Goal: Entertainment & Leisure: Consume media (video, audio)

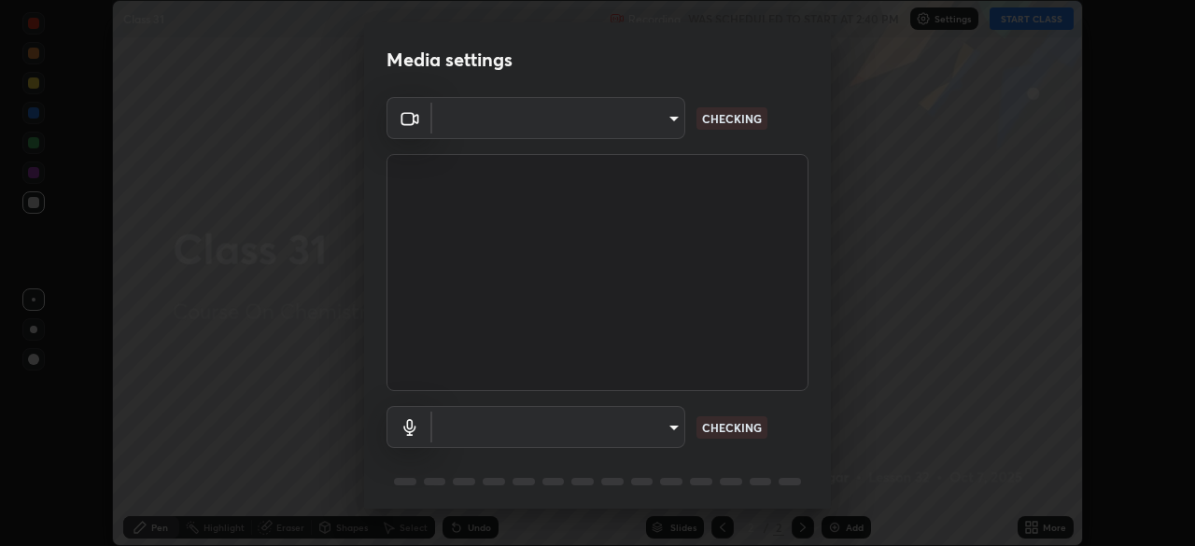
scroll to position [66, 0]
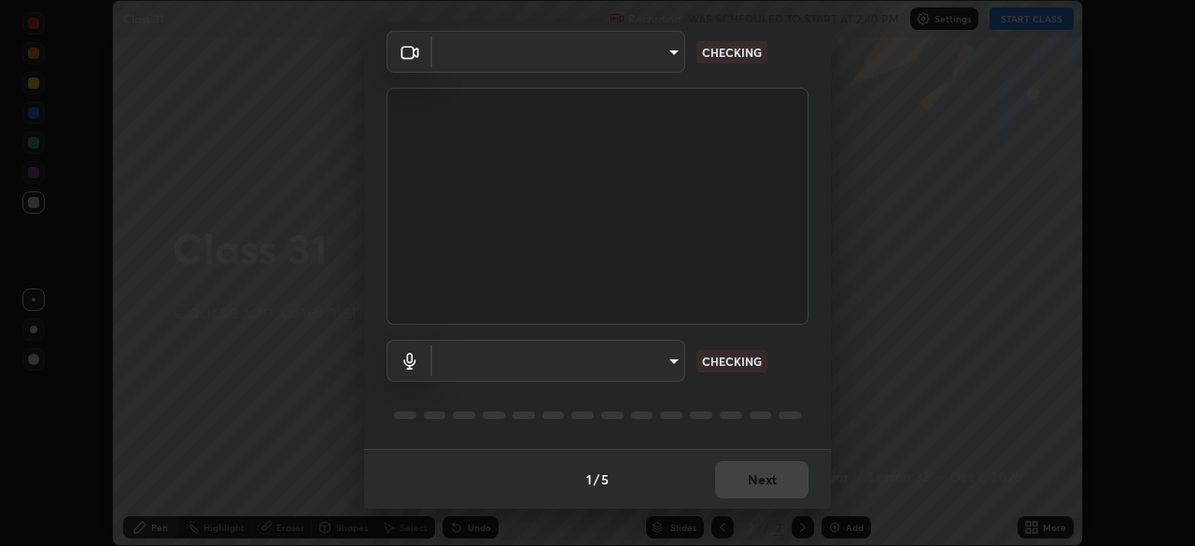
type input "f5867d0b8555505bdfc0634249509002703cce013fca216d78b14b94e2ec79da"
type input "536652997fcf2c19b14ecb0292a4cbd0528d480b79fa4464fb72ee94dcd136f0"
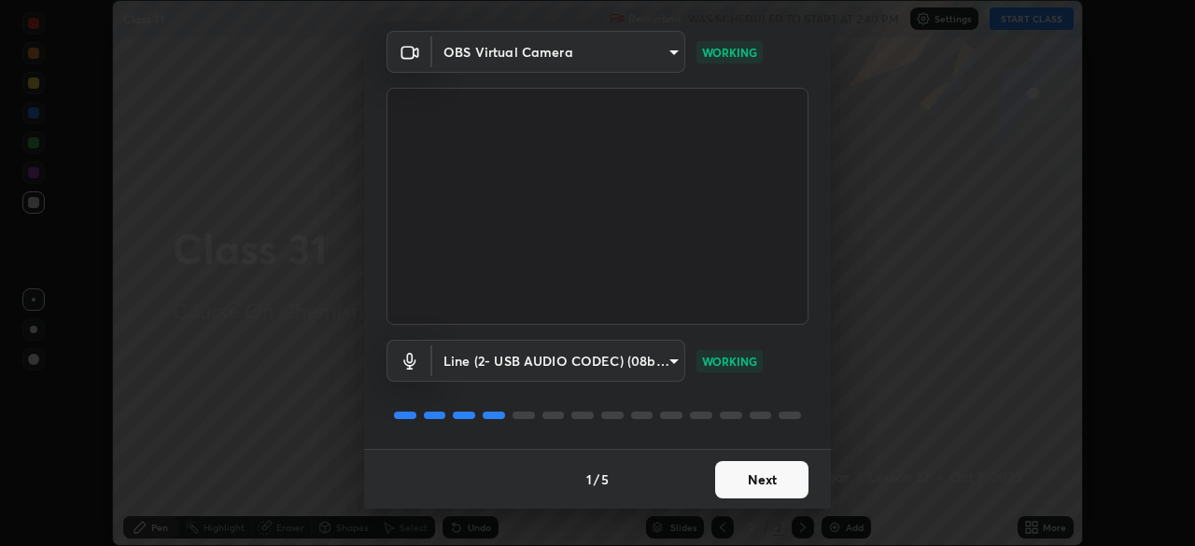
click at [767, 492] on button "Next" at bounding box center [761, 479] width 93 height 37
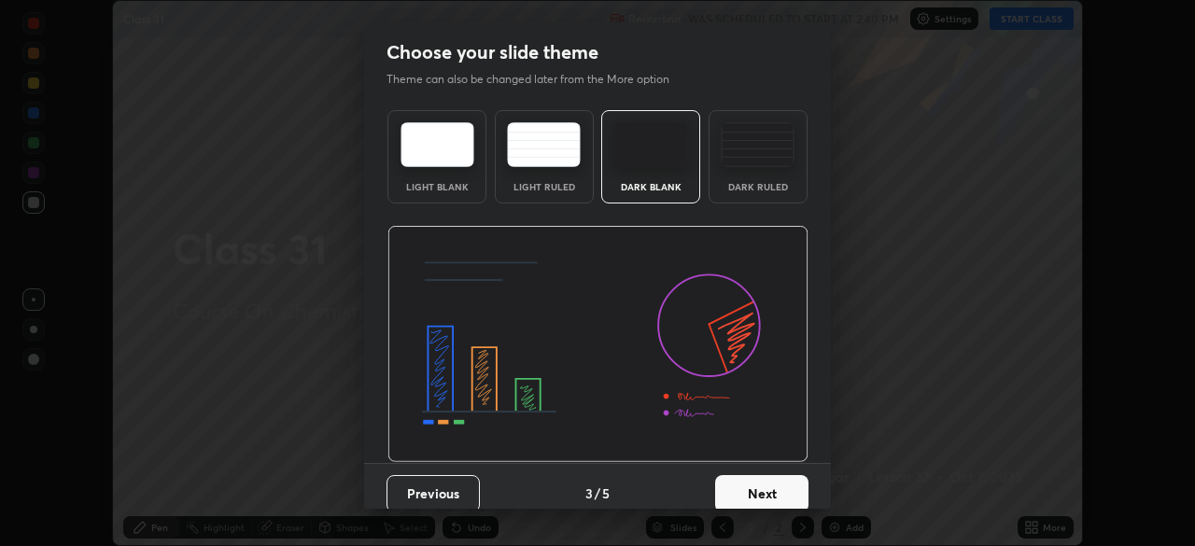
click at [768, 493] on button "Next" at bounding box center [761, 493] width 93 height 37
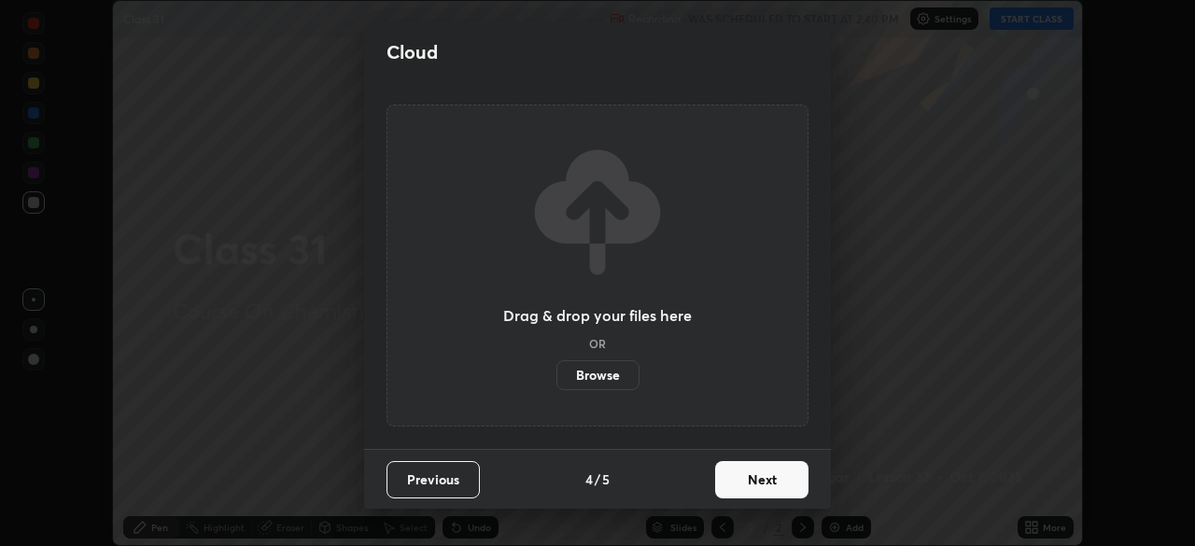
click at [768, 493] on button "Next" at bounding box center [761, 479] width 93 height 37
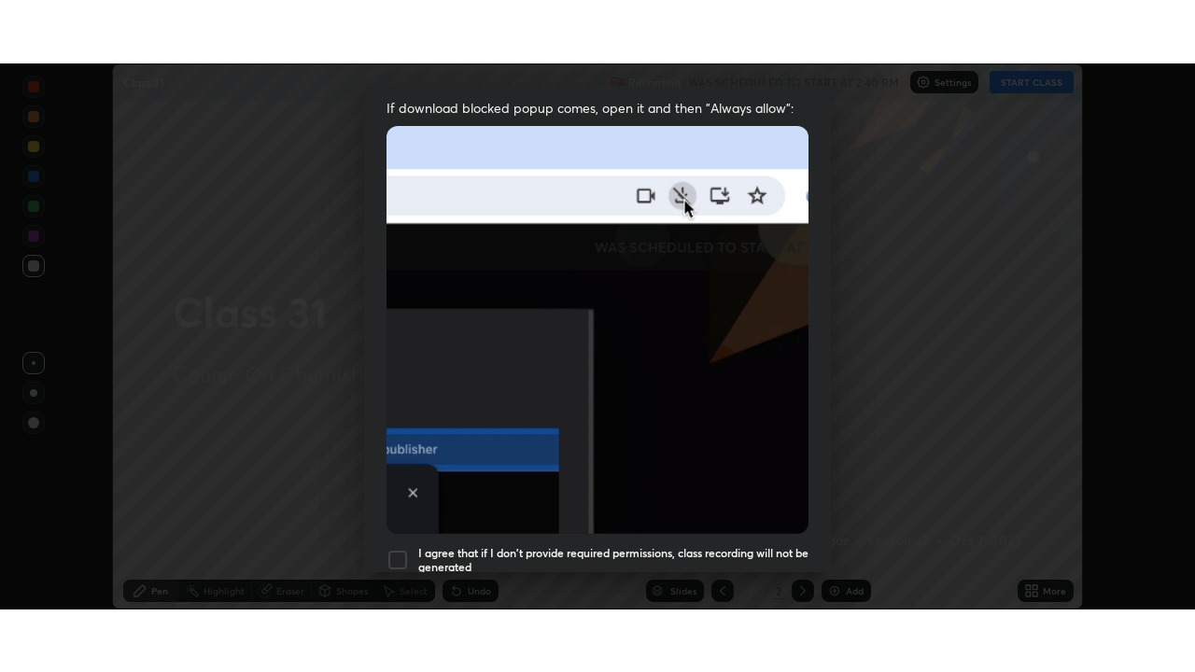
scroll to position [447, 0]
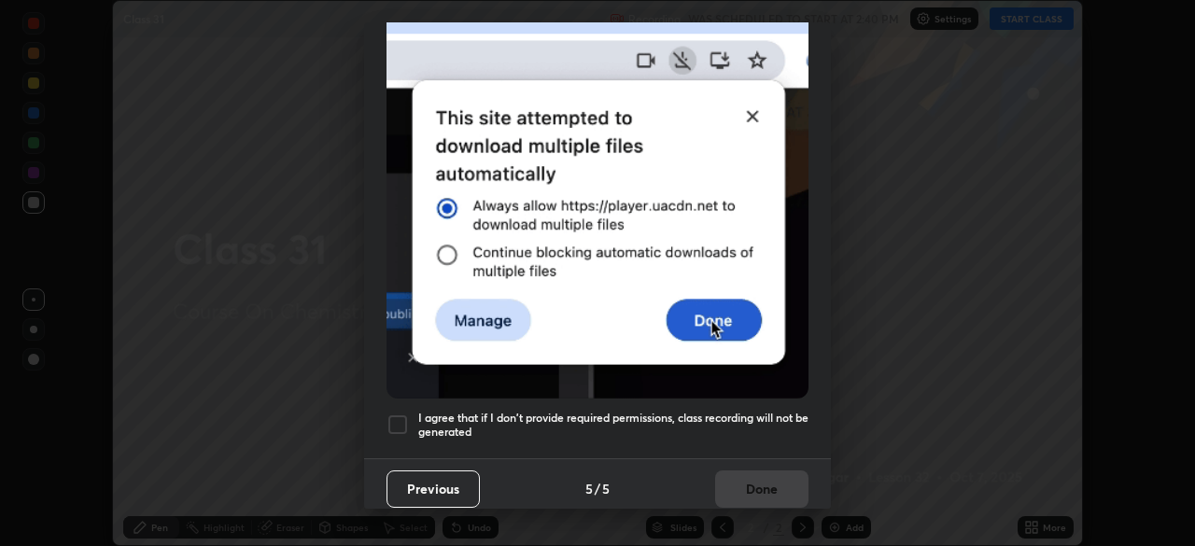
click at [766, 411] on h5 "I agree that if I don't provide required permissions, class recording will not …" at bounding box center [613, 425] width 390 height 29
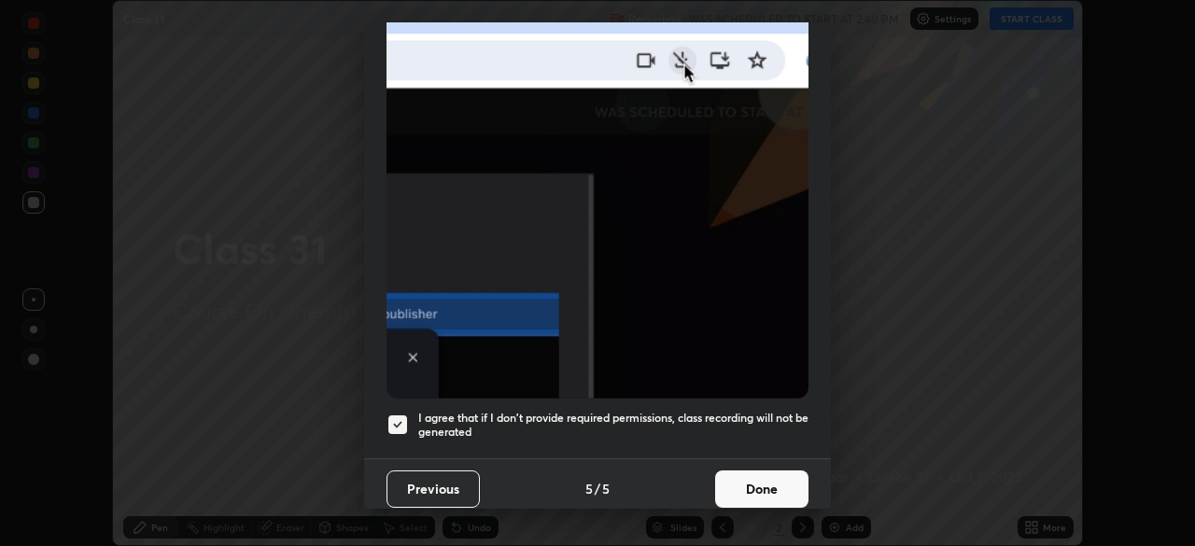
click at [743, 492] on button "Done" at bounding box center [761, 489] width 93 height 37
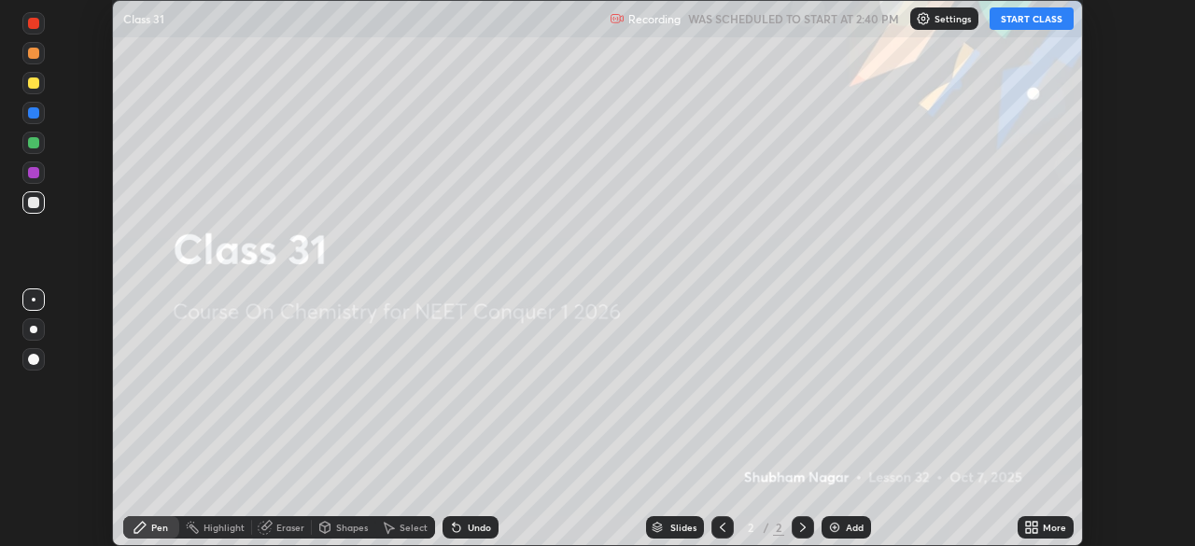
click at [1016, 20] on button "START CLASS" at bounding box center [1032, 18] width 84 height 22
click at [1040, 527] on div "More" at bounding box center [1046, 527] width 56 height 22
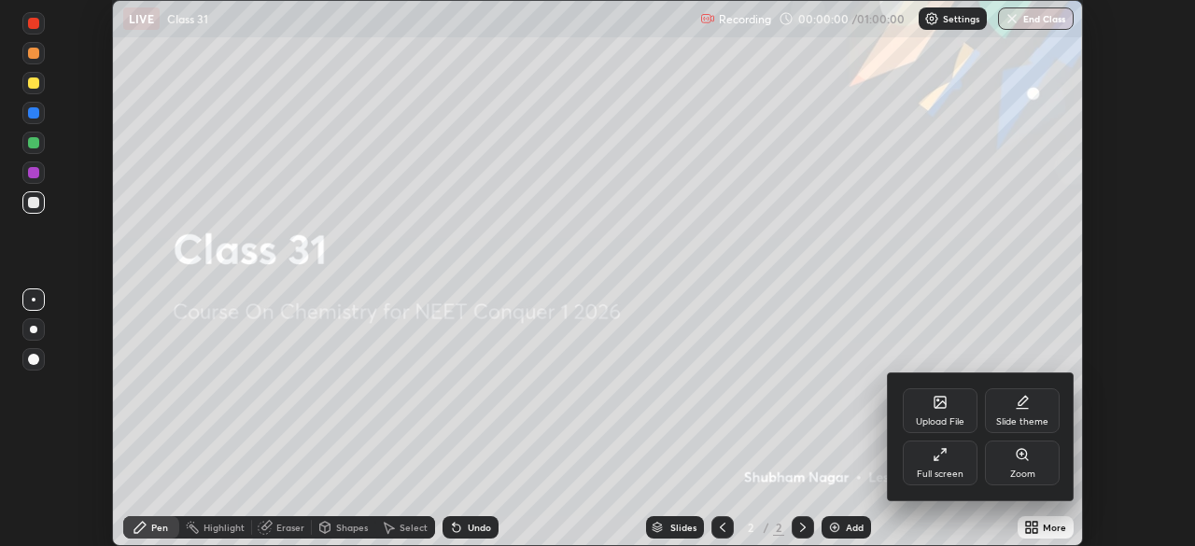
click at [920, 470] on div "Full screen" at bounding box center [940, 474] width 47 height 9
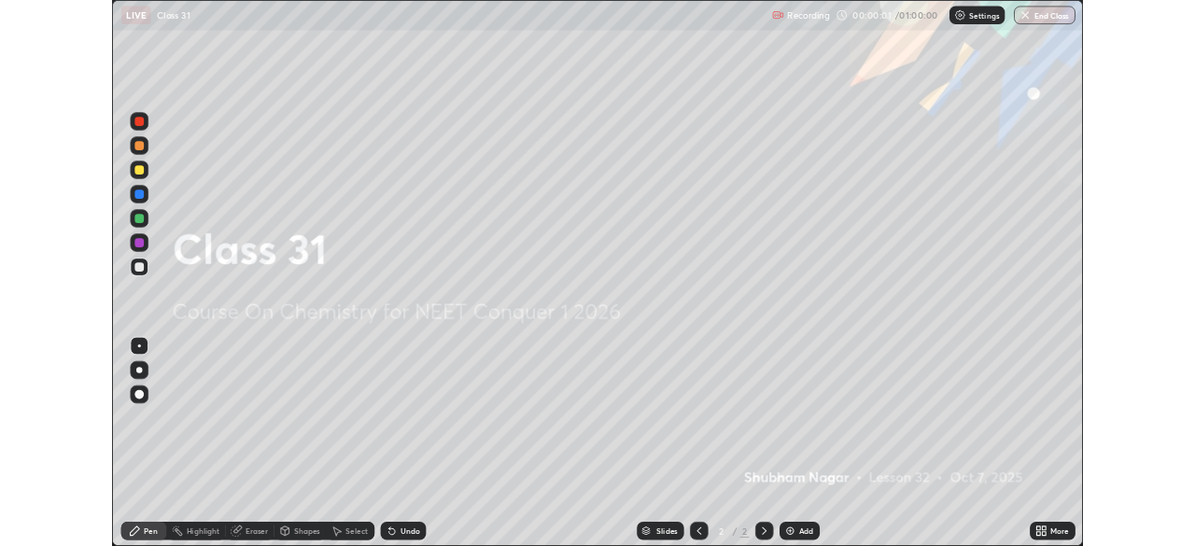
scroll to position [672, 1195]
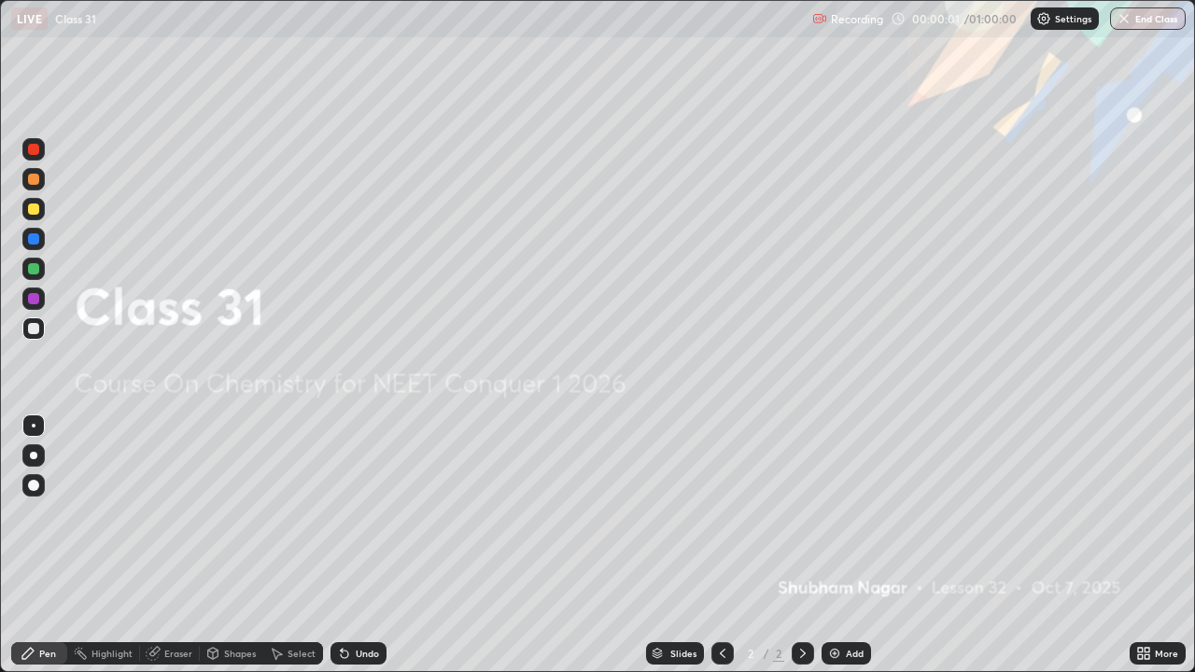
click at [843, 545] on div "Add" at bounding box center [846, 653] width 49 height 22
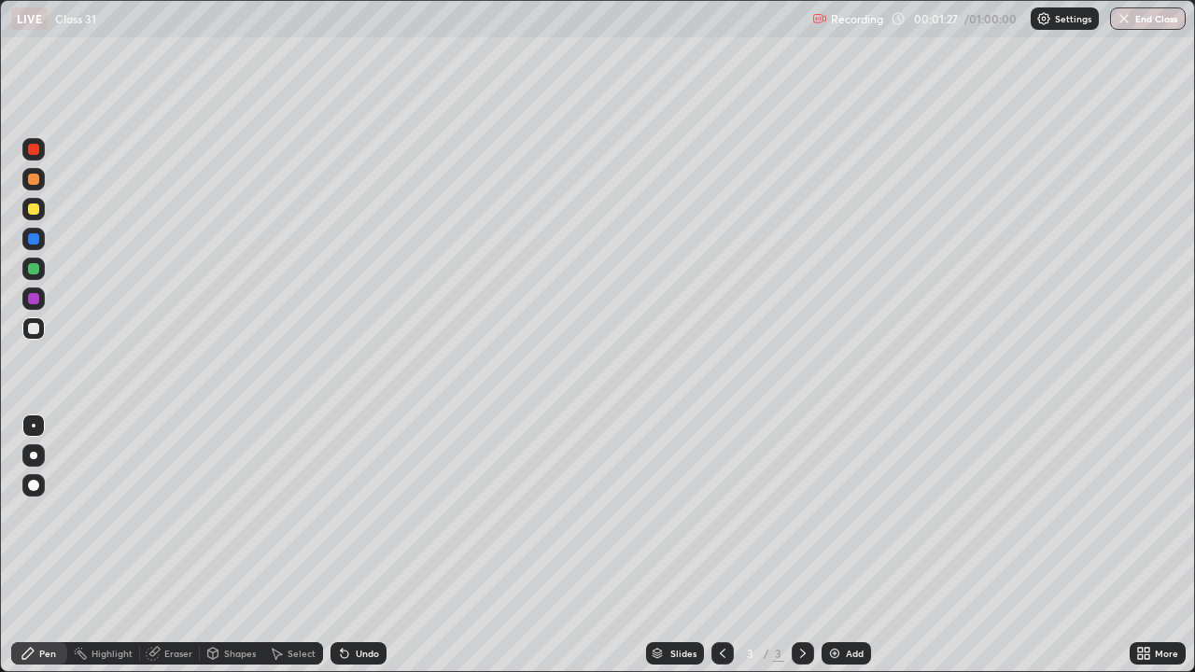
click at [28, 210] on div at bounding box center [33, 209] width 11 height 11
click at [32, 457] on div at bounding box center [33, 455] width 7 height 7
click at [37, 333] on div at bounding box center [33, 328] width 11 height 11
click at [34, 330] on div at bounding box center [33, 328] width 11 height 11
click at [231, 545] on div "Shapes" at bounding box center [231, 653] width 63 height 22
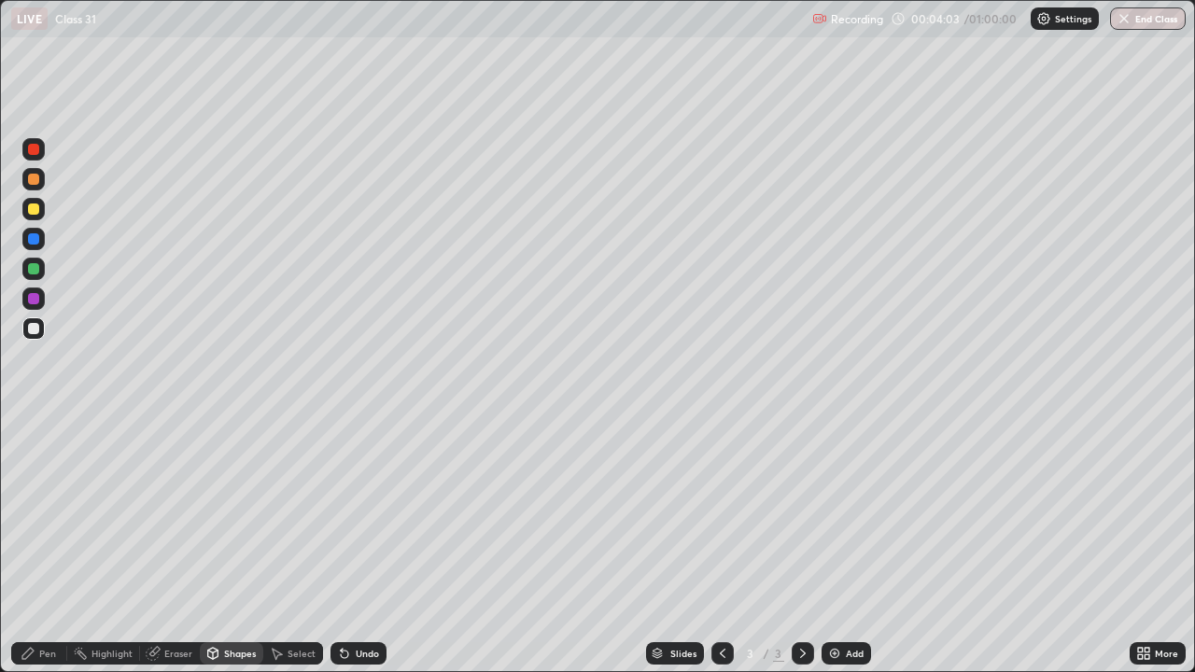
click at [159, 545] on div "Eraser" at bounding box center [170, 653] width 60 height 22
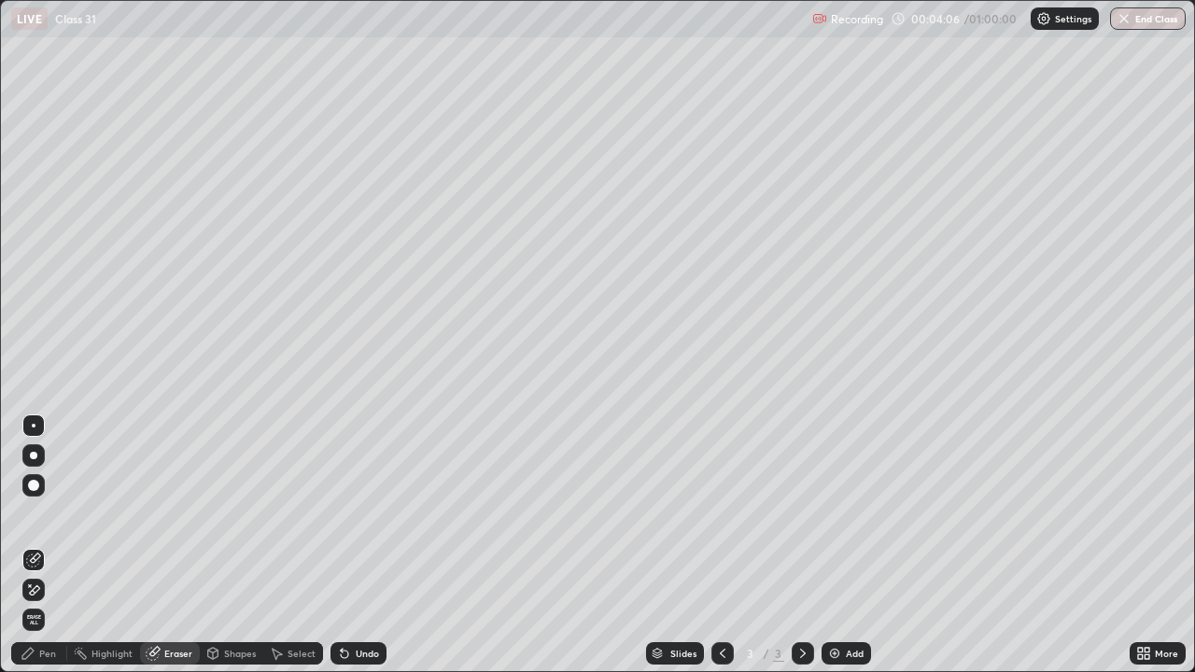
click at [34, 490] on div at bounding box center [33, 485] width 11 height 11
click at [350, 545] on div "Undo" at bounding box center [359, 653] width 56 height 22
click at [36, 545] on div "Pen" at bounding box center [39, 653] width 56 height 22
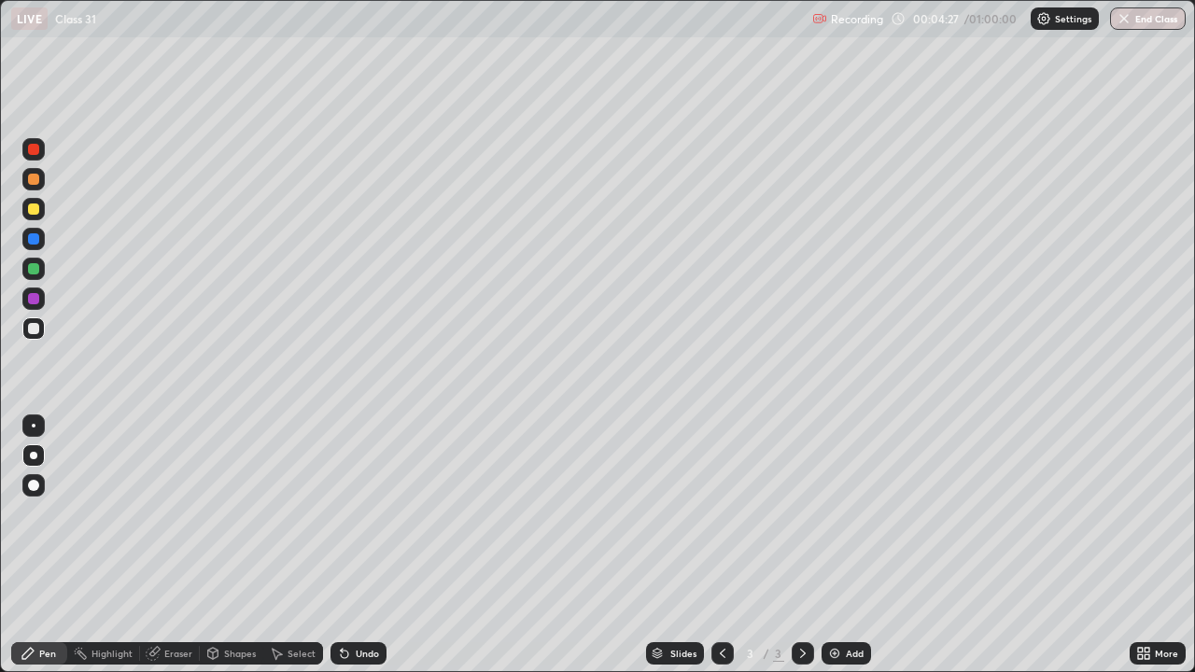
click at [36, 200] on div at bounding box center [33, 209] width 22 height 22
click at [35, 179] on div at bounding box center [33, 179] width 11 height 11
click at [35, 269] on div at bounding box center [33, 268] width 11 height 11
click at [833, 545] on img at bounding box center [834, 653] width 15 height 15
click at [720, 545] on icon at bounding box center [722, 653] width 15 height 15
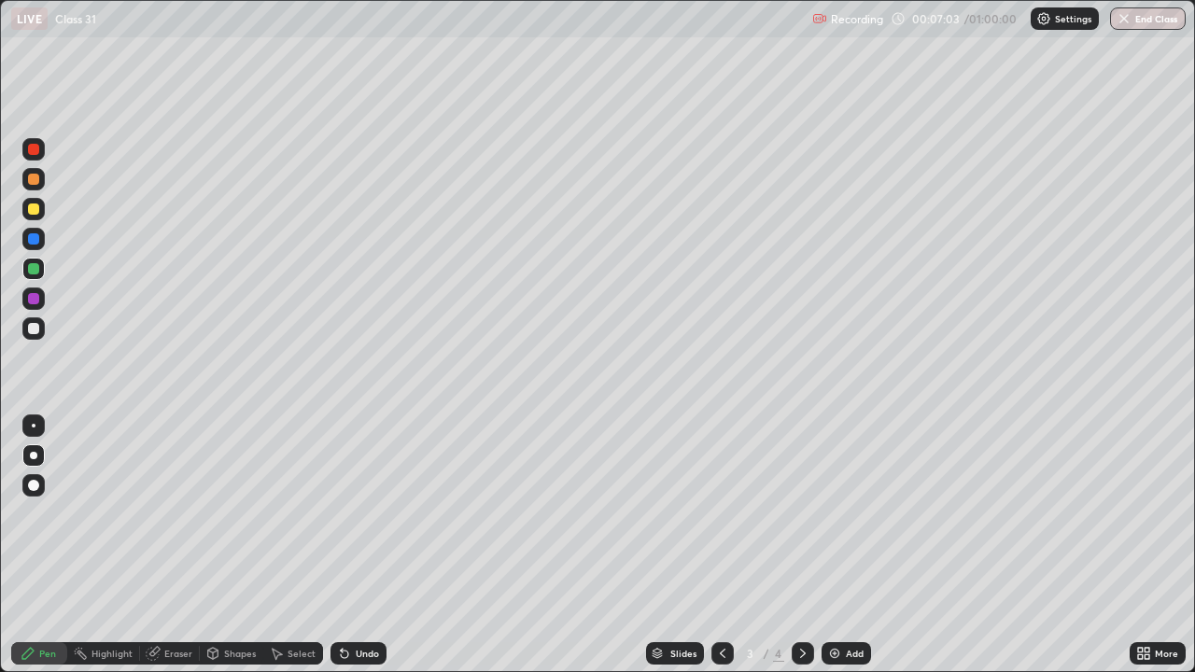
click at [802, 545] on icon at bounding box center [803, 653] width 6 height 9
click at [30, 301] on div at bounding box center [33, 298] width 11 height 11
click at [39, 336] on div at bounding box center [33, 328] width 22 height 22
click at [719, 545] on icon at bounding box center [722, 653] width 15 height 15
click at [795, 545] on icon at bounding box center [802, 653] width 15 height 15
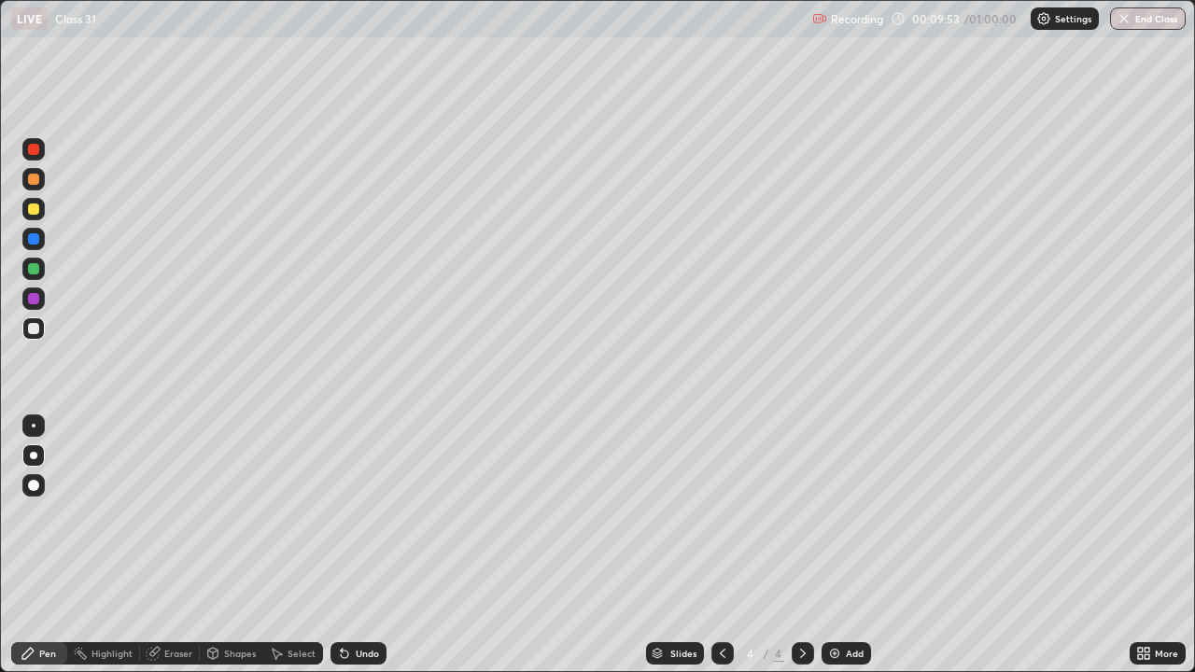
click at [712, 545] on div at bounding box center [722, 653] width 22 height 22
click at [801, 545] on icon at bounding box center [802, 653] width 15 height 15
click at [723, 545] on icon at bounding box center [723, 653] width 6 height 9
click at [800, 545] on icon at bounding box center [803, 653] width 6 height 9
click at [711, 545] on div at bounding box center [722, 653] width 22 height 37
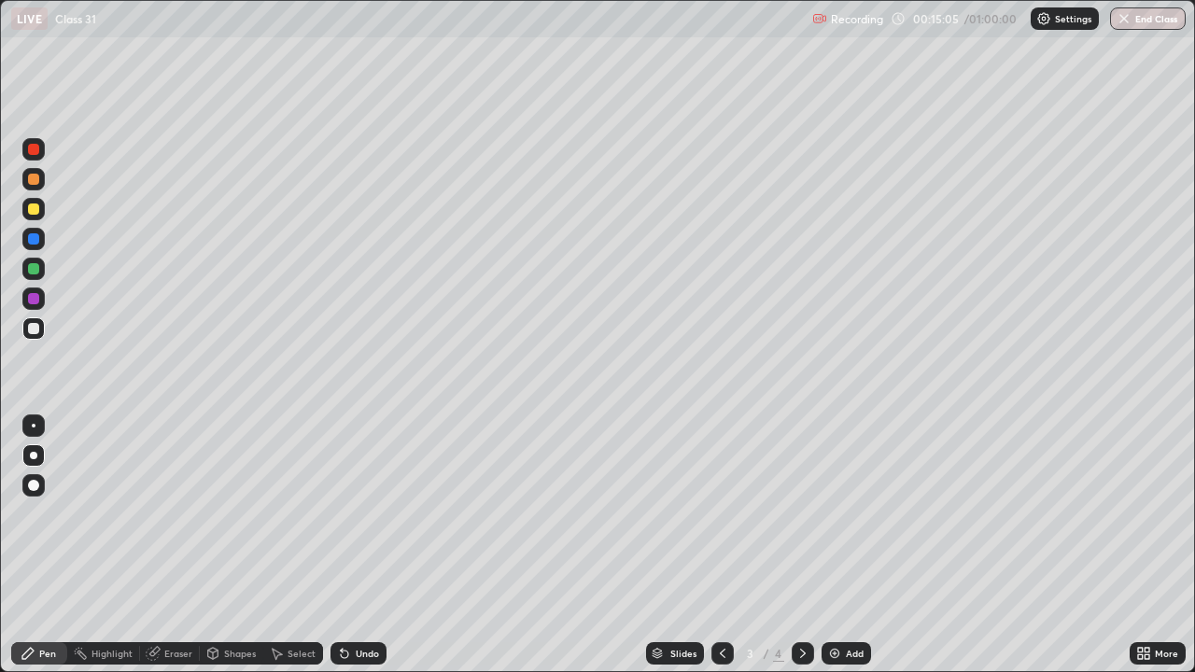
click at [809, 545] on div at bounding box center [803, 653] width 22 height 22
click at [835, 545] on img at bounding box center [834, 653] width 15 height 15
click at [220, 545] on div "Shapes" at bounding box center [231, 653] width 63 height 22
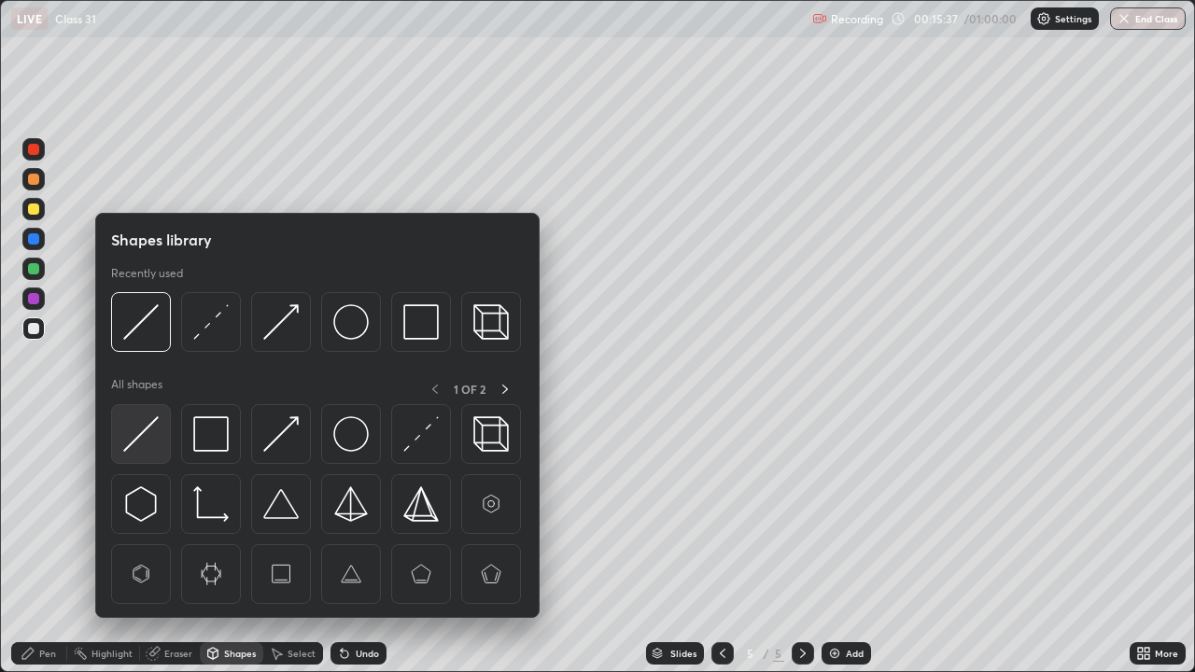
click at [144, 433] on img at bounding box center [140, 433] width 35 height 35
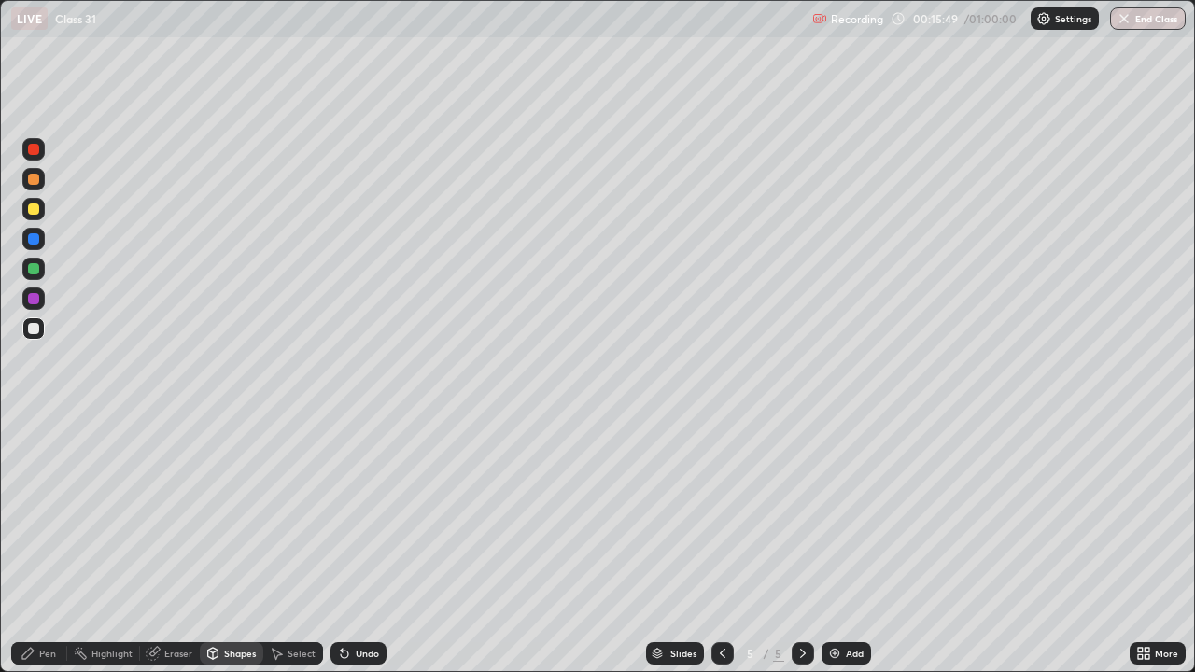
click at [50, 545] on div "Pen" at bounding box center [39, 653] width 56 height 22
click at [34, 269] on div at bounding box center [33, 268] width 11 height 11
click at [341, 545] on icon at bounding box center [344, 654] width 7 height 7
click at [35, 332] on div at bounding box center [33, 328] width 11 height 11
click at [30, 295] on div at bounding box center [33, 298] width 11 height 11
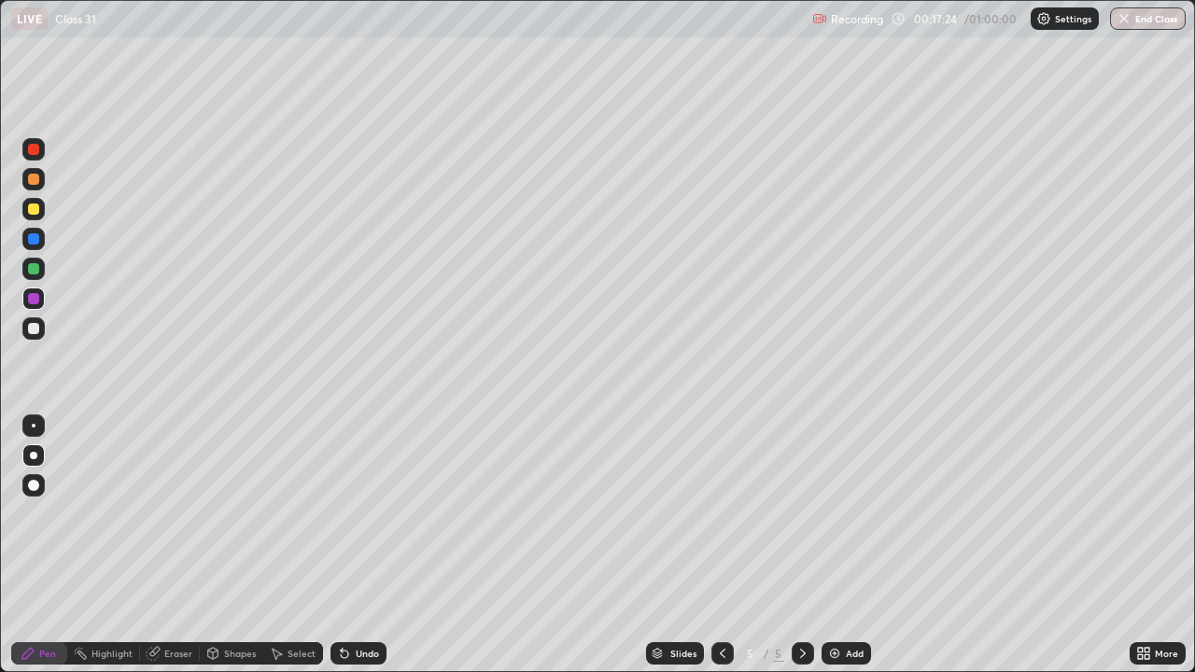
click at [227, 545] on div "Shapes" at bounding box center [231, 653] width 63 height 22
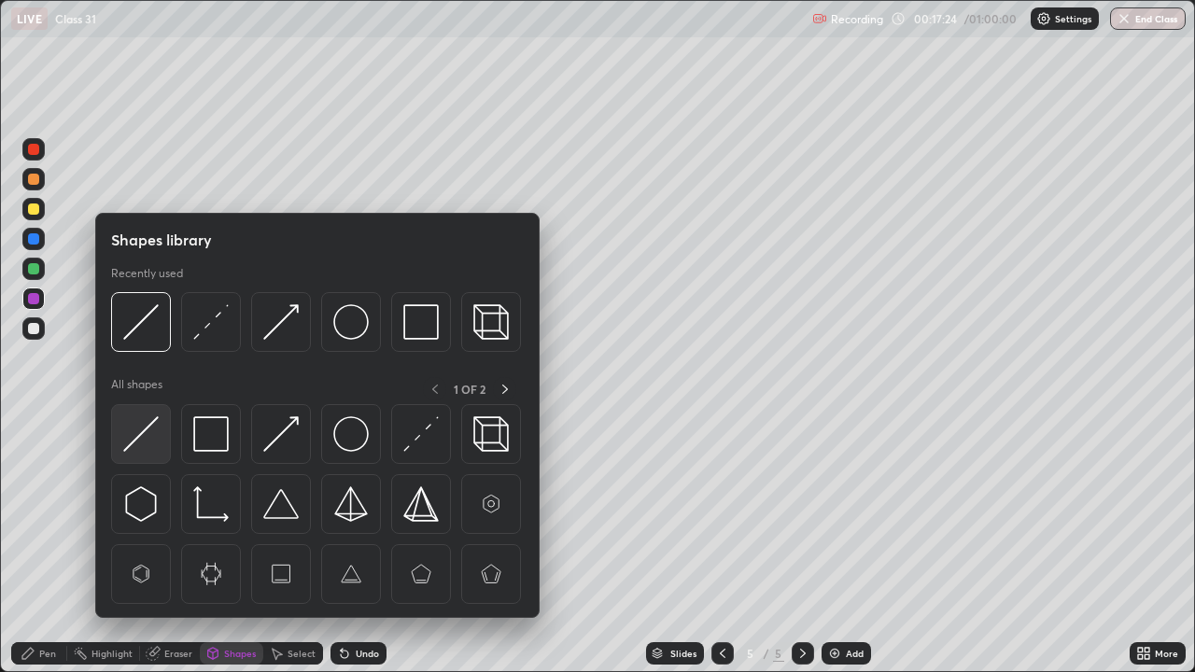
click at [148, 439] on img at bounding box center [140, 433] width 35 height 35
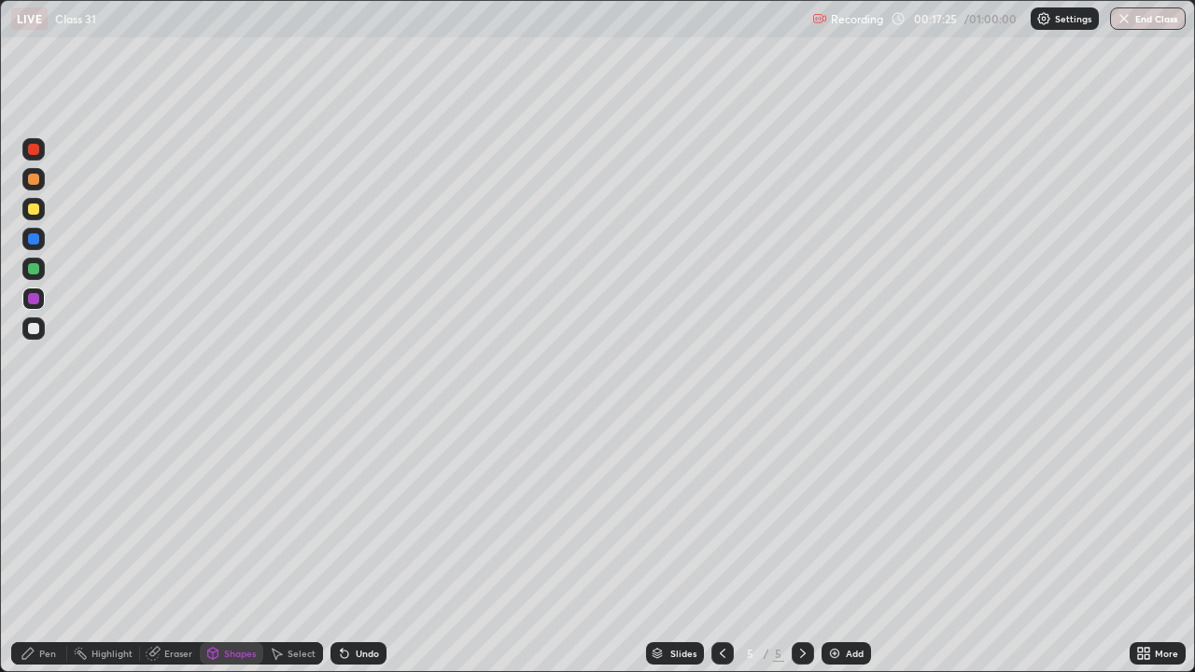
click at [35, 261] on div at bounding box center [33, 269] width 22 height 22
click at [34, 297] on div at bounding box center [33, 298] width 11 height 11
click at [356, 545] on div "Undo" at bounding box center [367, 653] width 23 height 9
click at [31, 545] on icon at bounding box center [28, 653] width 15 height 15
click at [34, 273] on div at bounding box center [33, 268] width 11 height 11
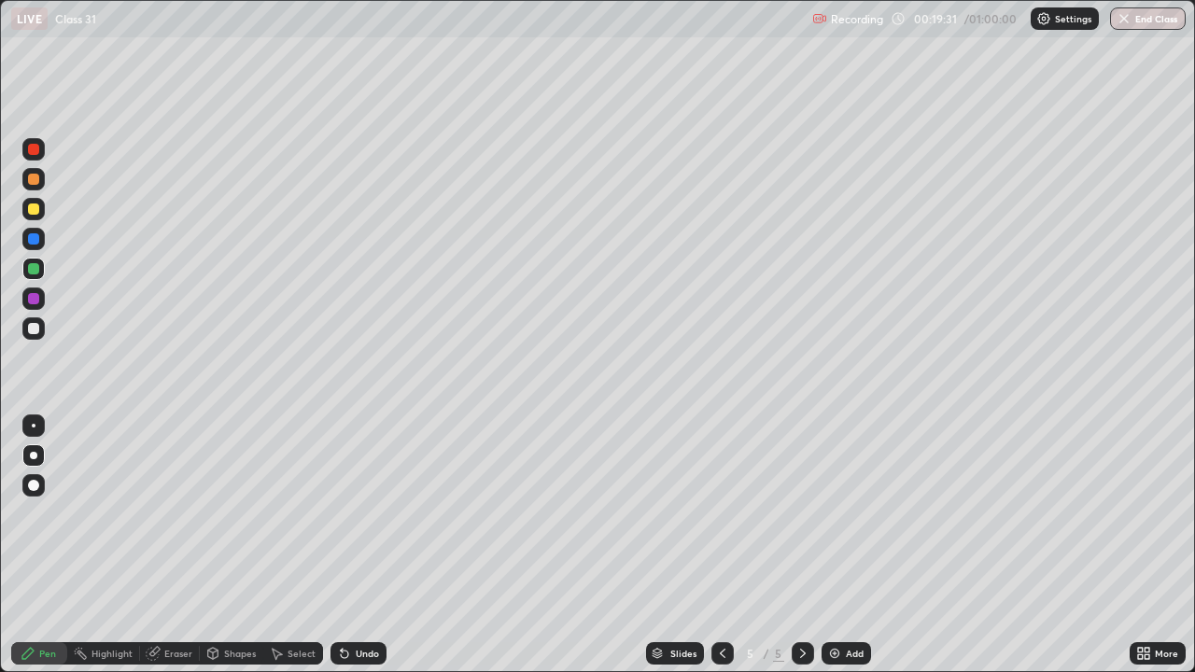
click at [237, 545] on div "Shapes" at bounding box center [240, 653] width 32 height 9
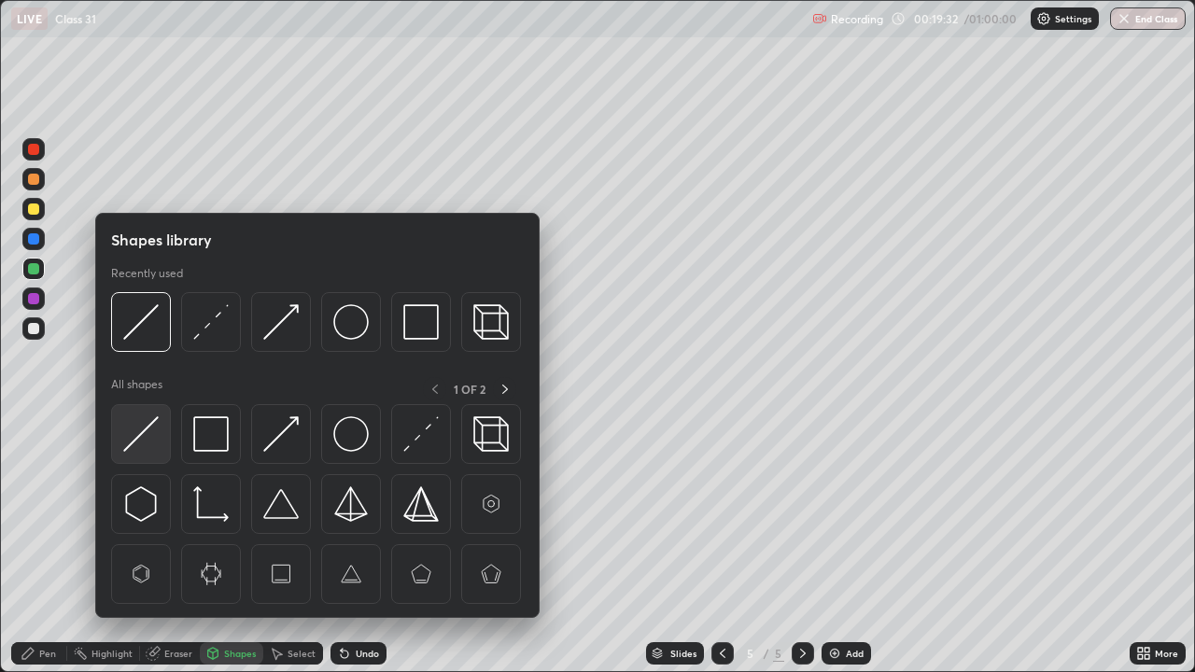
click at [144, 433] on img at bounding box center [140, 433] width 35 height 35
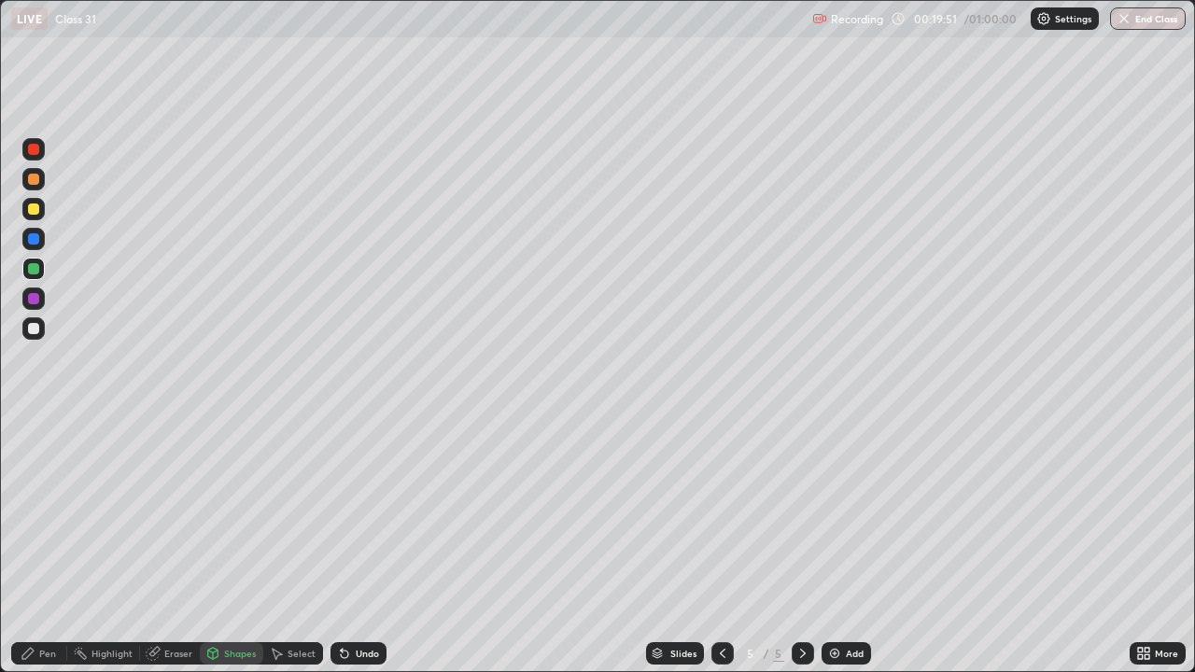
click at [39, 545] on div "Pen" at bounding box center [47, 653] width 17 height 9
click at [165, 545] on div "Eraser" at bounding box center [170, 653] width 60 height 37
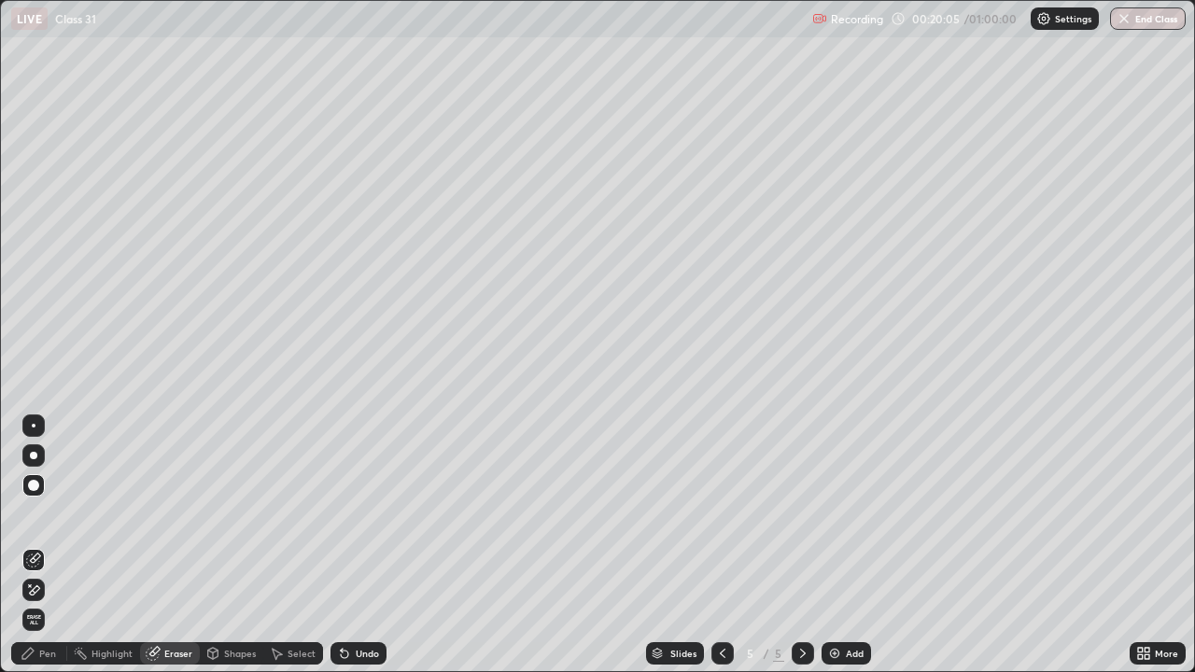
click at [40, 545] on div "Pen" at bounding box center [39, 653] width 56 height 22
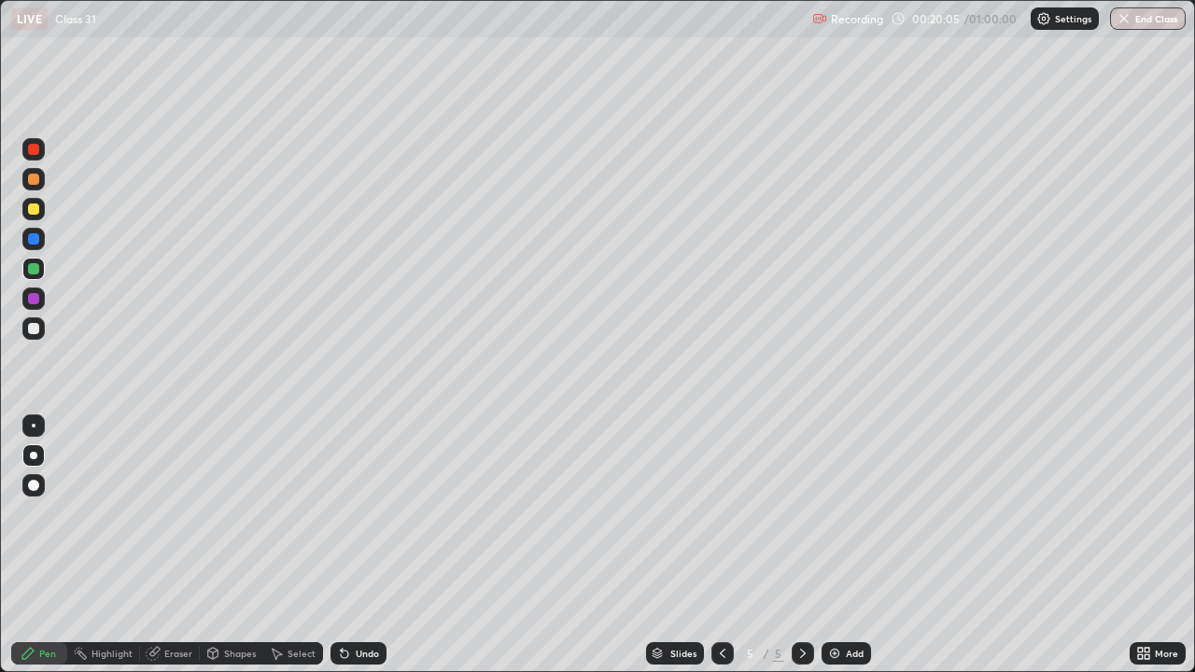
click at [46, 545] on div "Pen" at bounding box center [47, 653] width 17 height 9
click at [221, 545] on div "Shapes" at bounding box center [231, 653] width 63 height 22
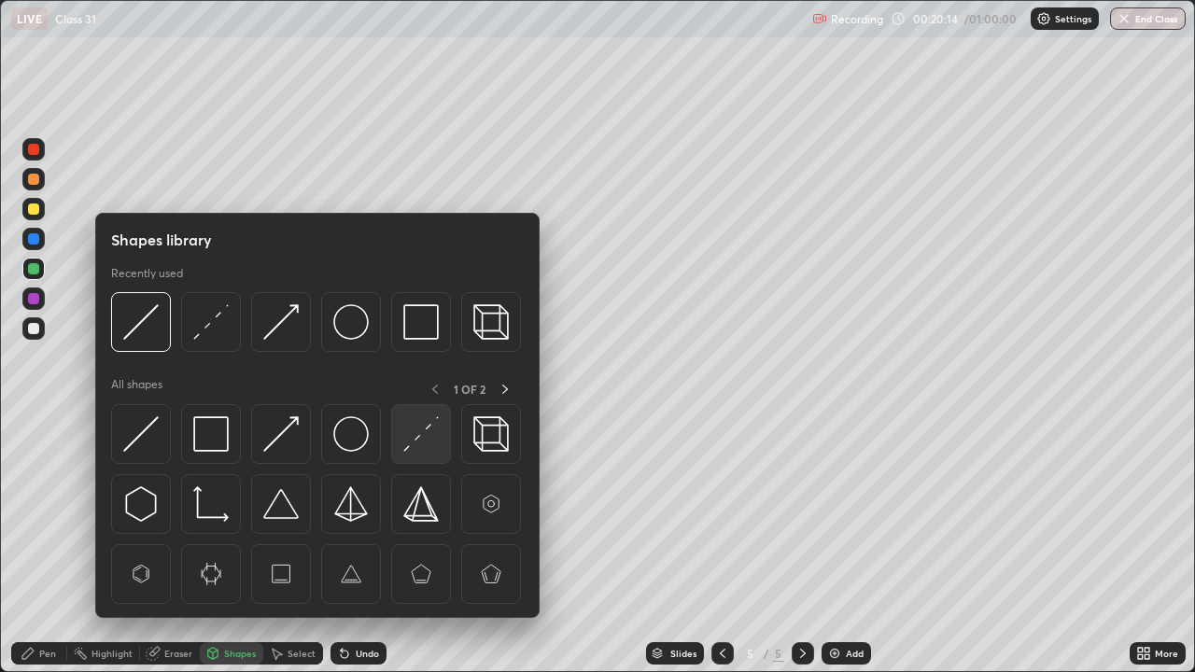
click at [408, 443] on img at bounding box center [420, 433] width 35 height 35
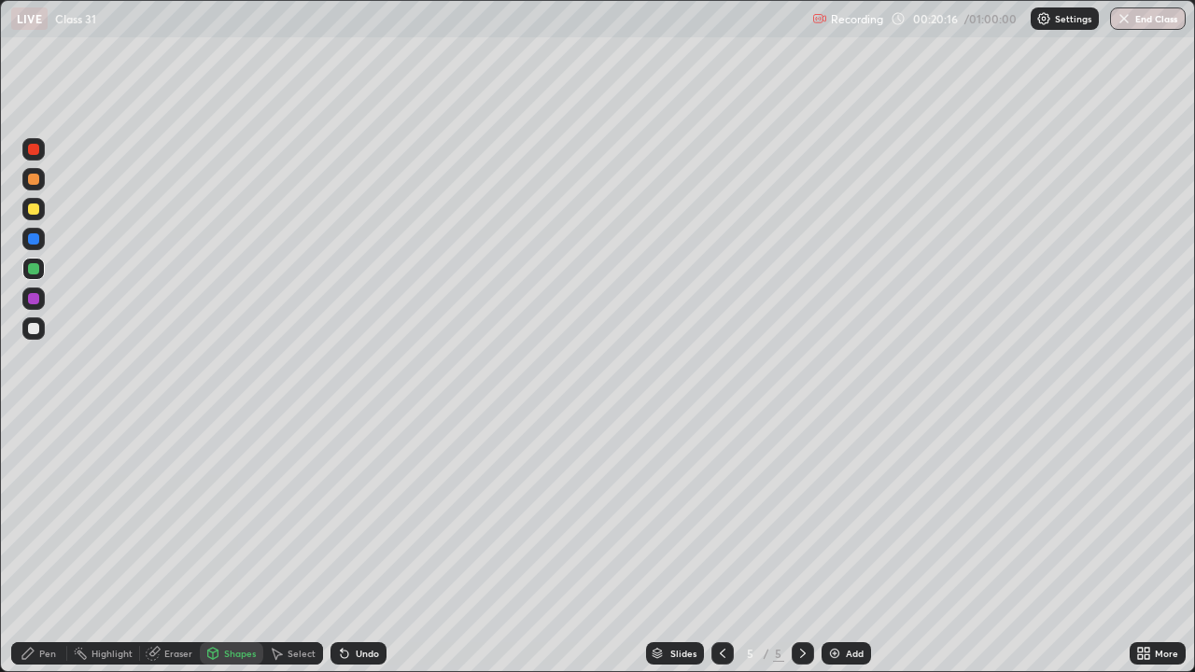
click at [37, 246] on div at bounding box center [33, 239] width 22 height 22
click at [34, 545] on icon at bounding box center [28, 653] width 15 height 15
click at [30, 330] on div at bounding box center [33, 328] width 11 height 11
click at [37, 273] on div at bounding box center [33, 268] width 11 height 11
click at [31, 212] on div at bounding box center [33, 209] width 11 height 11
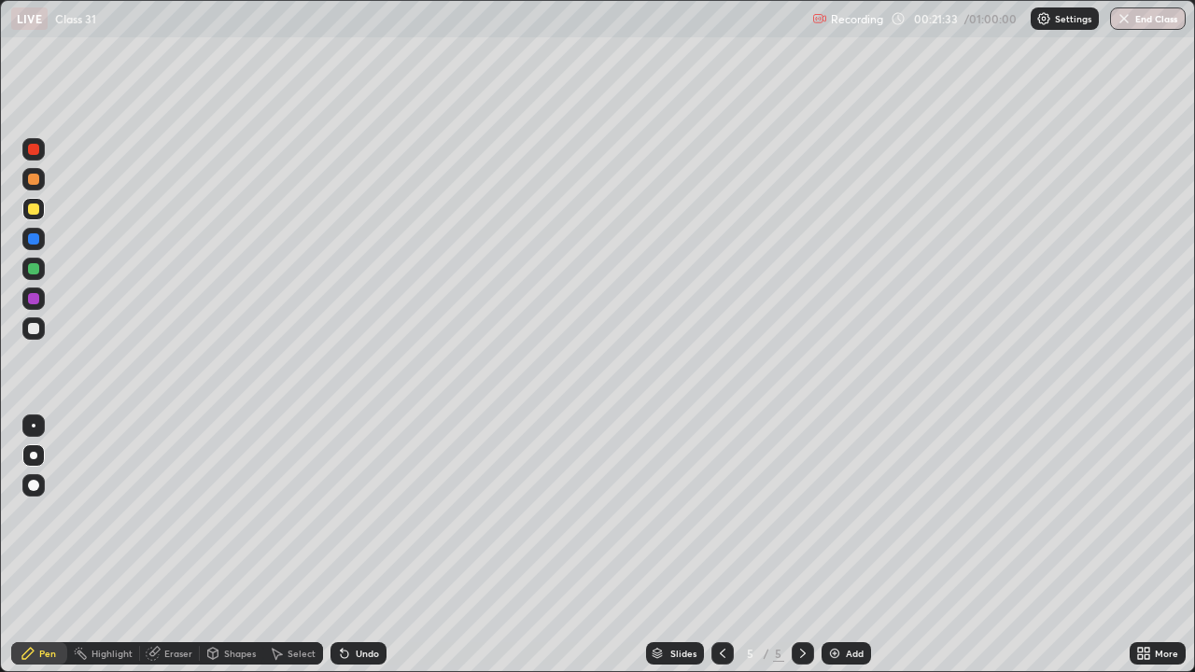
click at [38, 177] on div at bounding box center [33, 179] width 11 height 11
click at [232, 545] on div "Shapes" at bounding box center [231, 653] width 63 height 22
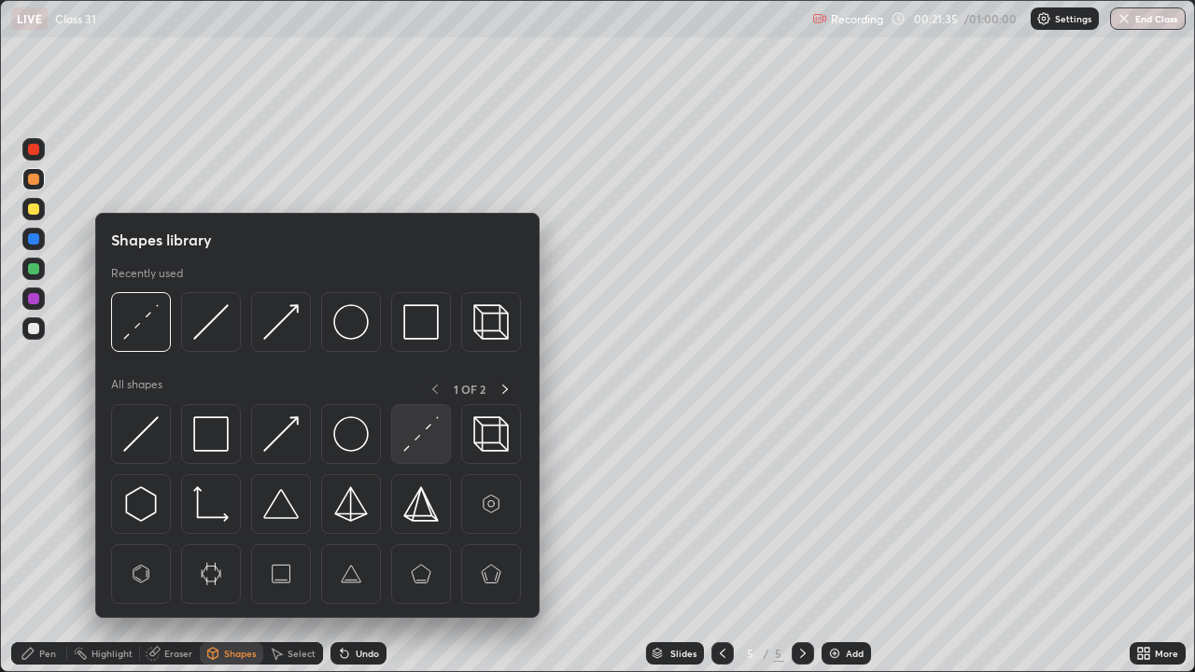
click at [409, 446] on img at bounding box center [420, 433] width 35 height 35
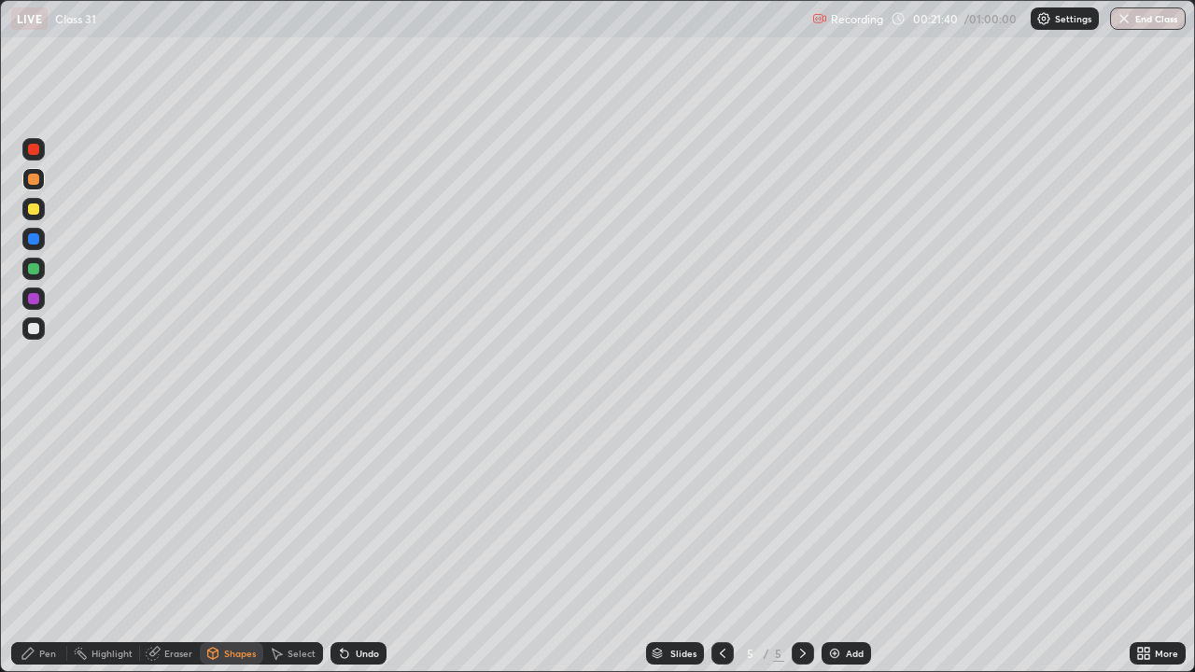
click at [49, 545] on div "Pen" at bounding box center [39, 653] width 56 height 22
click at [65, 545] on div "Pen" at bounding box center [39, 653] width 56 height 37
click at [851, 545] on div "Add" at bounding box center [855, 653] width 18 height 9
click at [34, 210] on div at bounding box center [33, 209] width 11 height 11
click at [35, 333] on div at bounding box center [33, 328] width 11 height 11
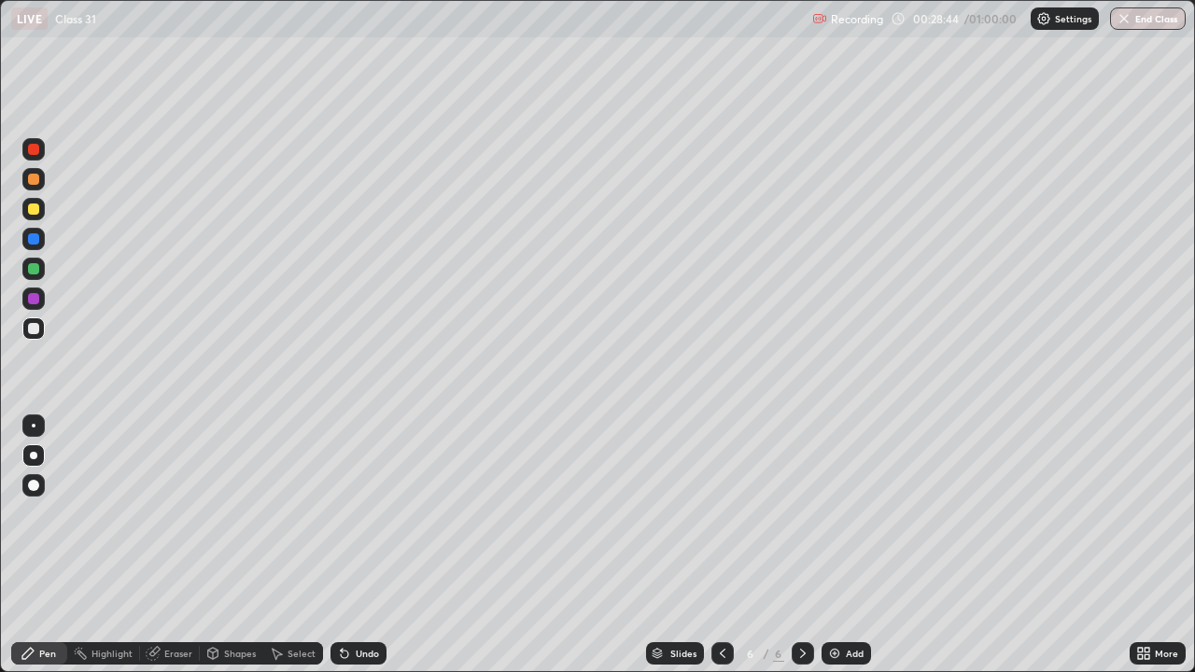
click at [31, 270] on div at bounding box center [33, 268] width 11 height 11
click at [29, 330] on div at bounding box center [33, 328] width 11 height 11
click at [166, 545] on div "Eraser" at bounding box center [178, 653] width 28 height 9
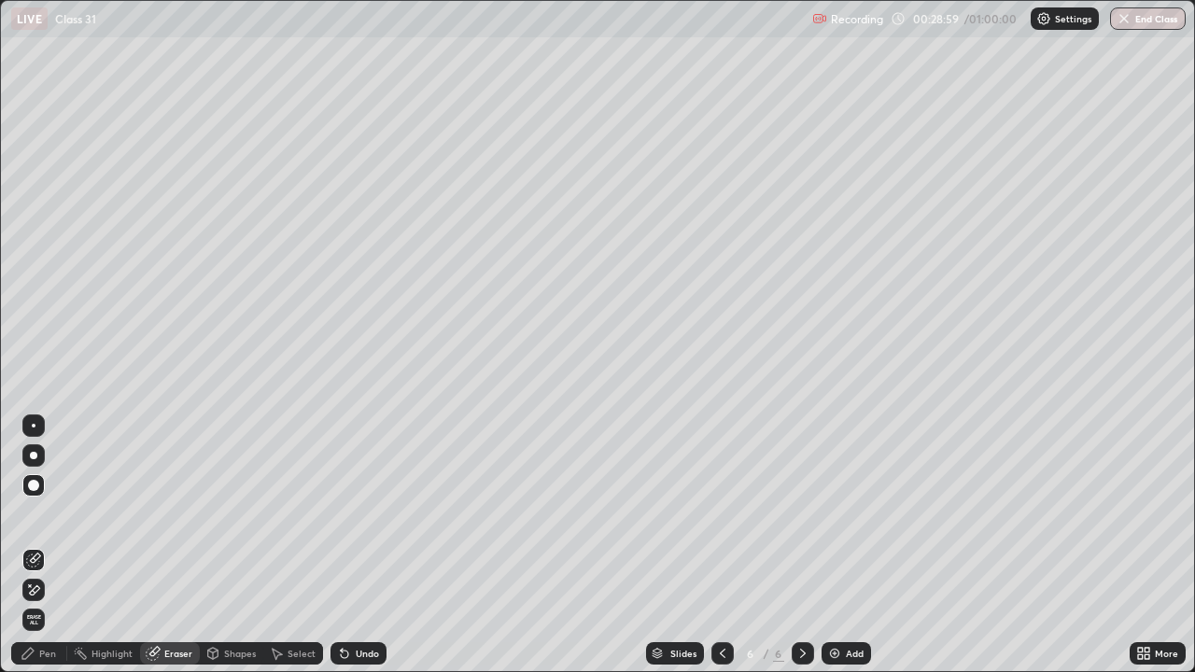
click at [45, 545] on div "Pen" at bounding box center [47, 653] width 17 height 9
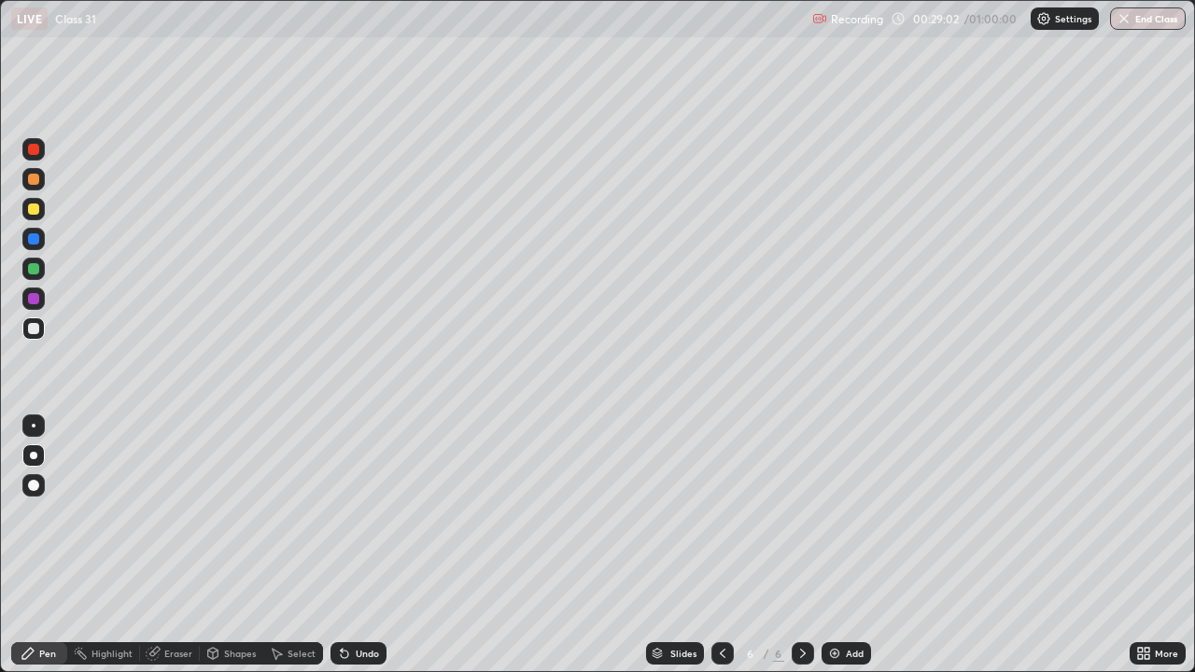
click at [356, 545] on div "Undo" at bounding box center [367, 653] width 23 height 9
click at [348, 545] on icon at bounding box center [344, 653] width 15 height 15
click at [341, 545] on div "Undo" at bounding box center [359, 653] width 56 height 22
click at [31, 273] on div at bounding box center [33, 268] width 11 height 11
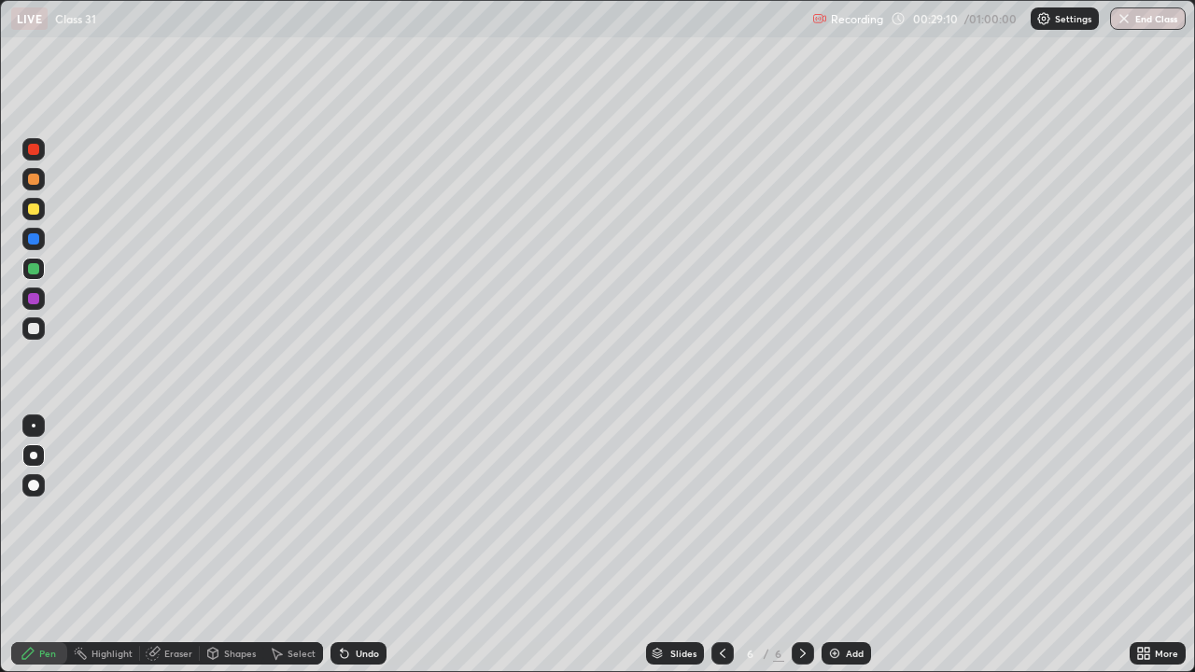
click at [34, 545] on div "Pen" at bounding box center [39, 653] width 56 height 22
click at [35, 327] on div at bounding box center [33, 328] width 11 height 11
click at [165, 545] on div "Eraser" at bounding box center [178, 653] width 28 height 9
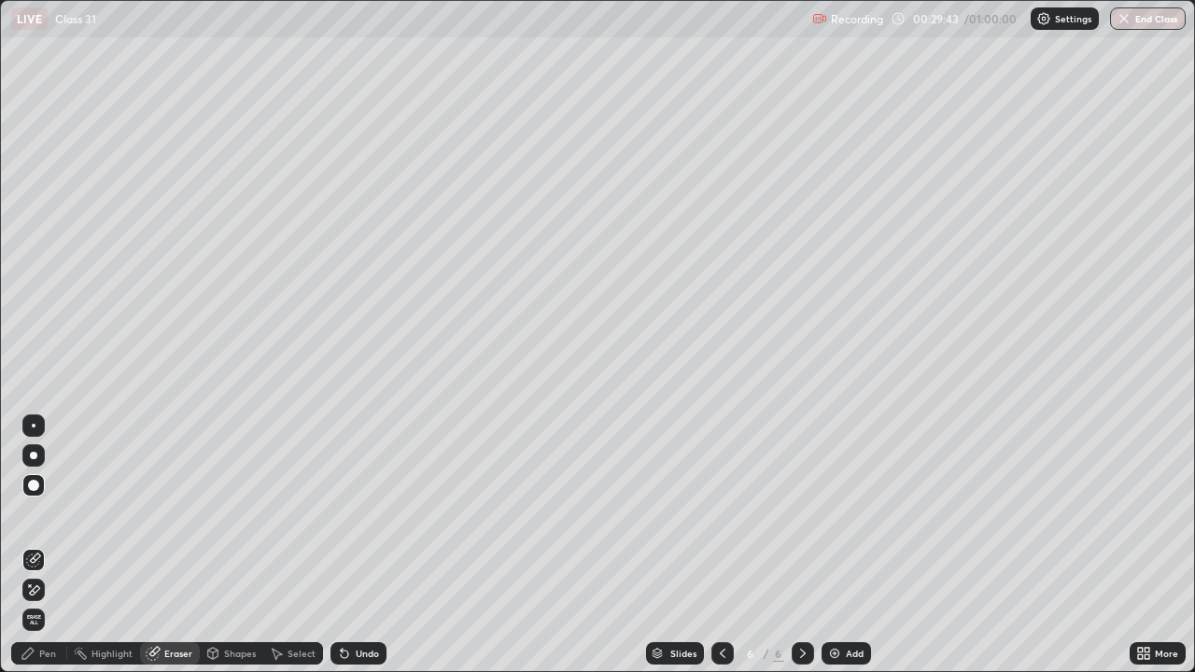
click at [34, 545] on icon at bounding box center [33, 591] width 15 height 16
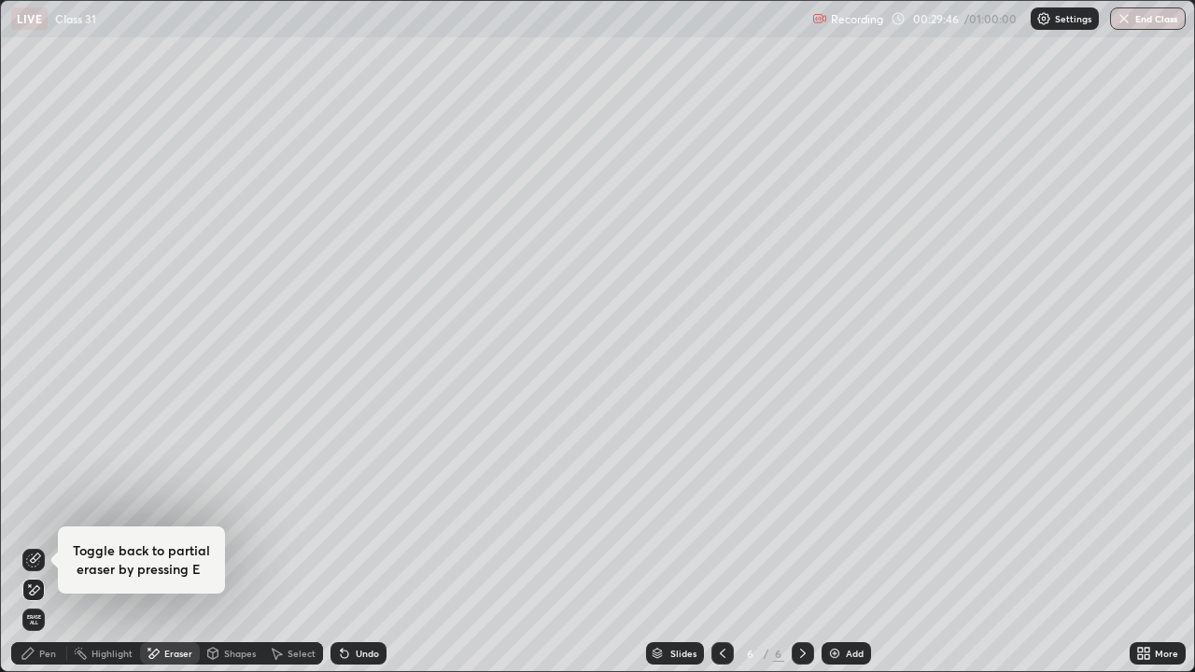
click at [45, 545] on div "Pen" at bounding box center [47, 653] width 17 height 9
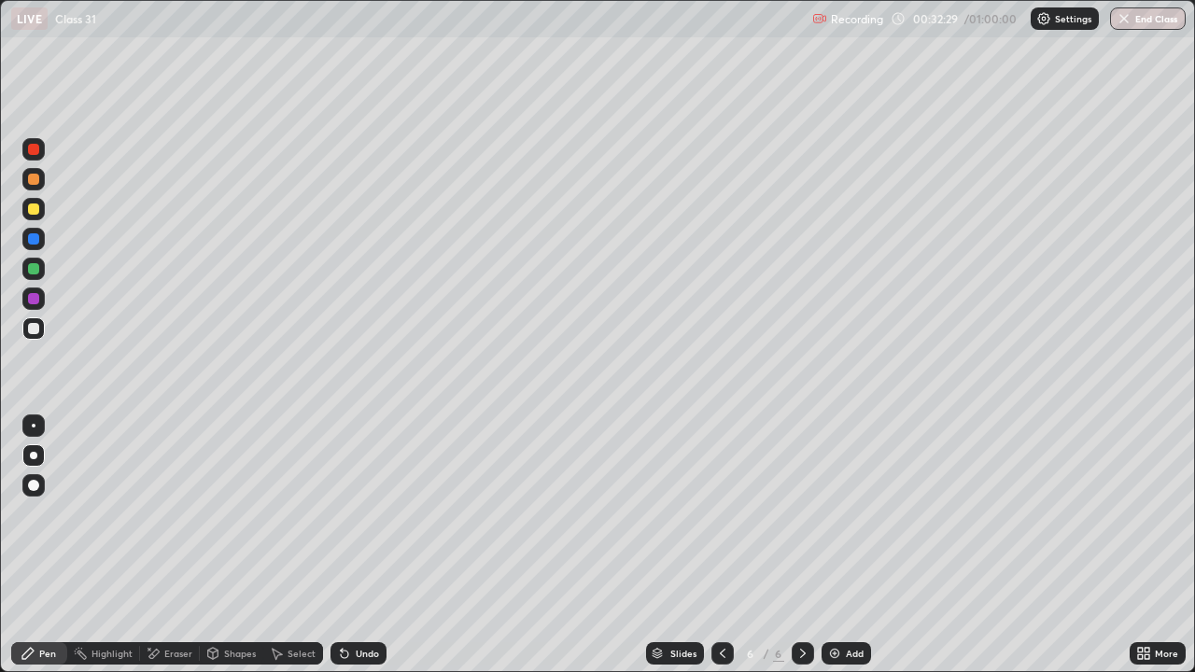
click at [174, 545] on div "Eraser" at bounding box center [178, 653] width 28 height 9
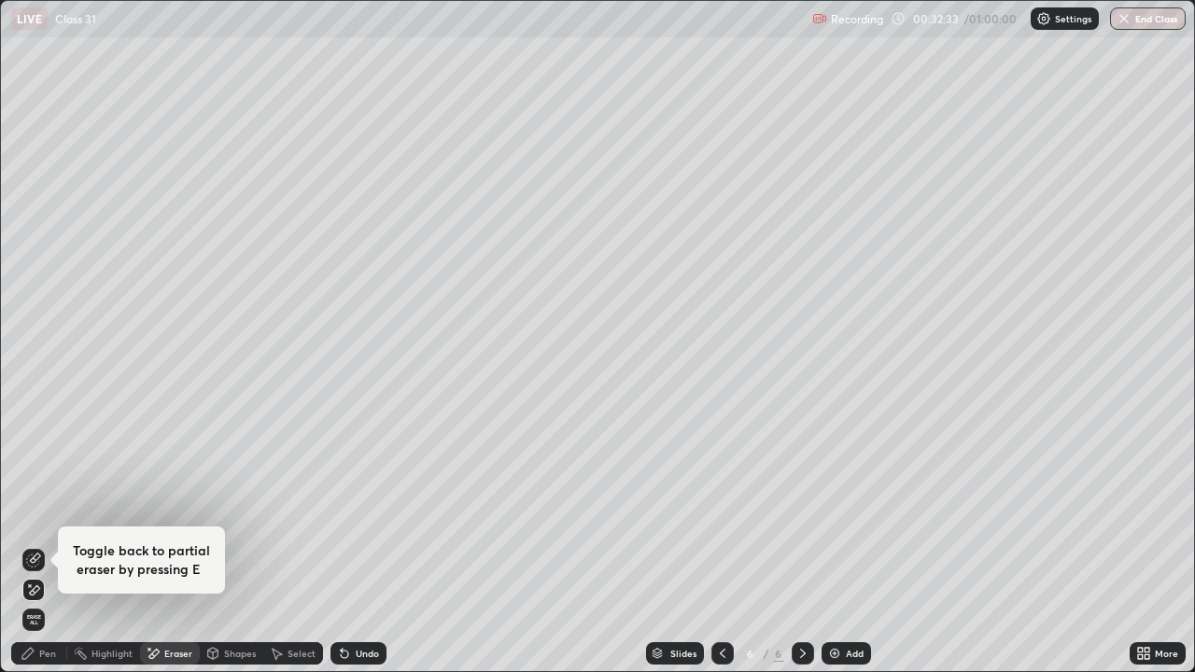
click at [40, 545] on div "Pen" at bounding box center [39, 653] width 56 height 22
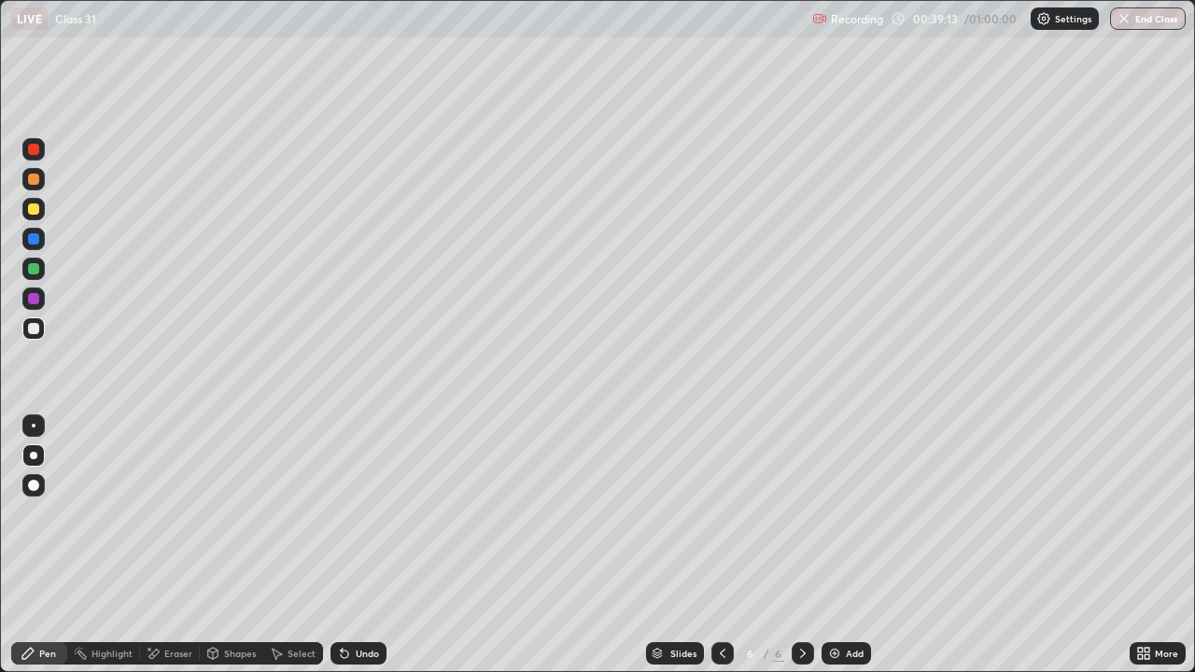
click at [846, 545] on div "Add" at bounding box center [855, 653] width 18 height 9
click at [35, 216] on div at bounding box center [33, 209] width 22 height 22
click at [30, 332] on div at bounding box center [33, 328] width 11 height 11
click at [49, 545] on div "Pen" at bounding box center [47, 653] width 17 height 9
click at [31, 275] on div at bounding box center [33, 269] width 22 height 22
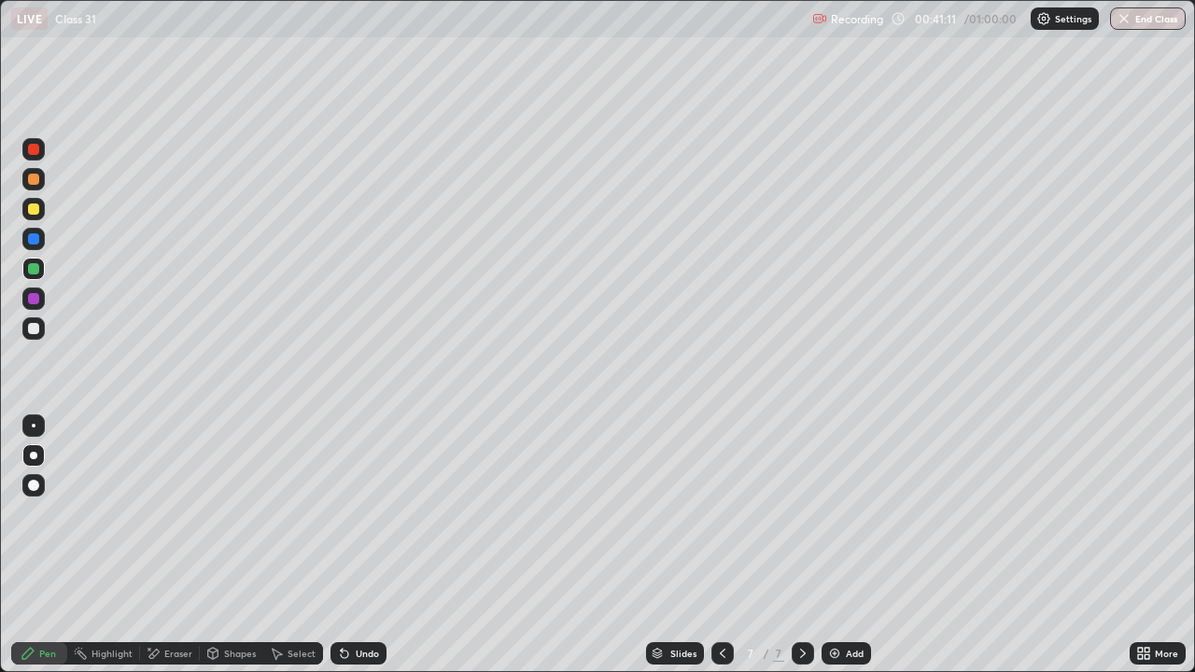
click at [36, 328] on div at bounding box center [33, 328] width 11 height 11
click at [41, 241] on div at bounding box center [33, 239] width 22 height 22
click at [341, 545] on icon at bounding box center [342, 650] width 2 height 2
click at [721, 545] on icon at bounding box center [722, 653] width 15 height 15
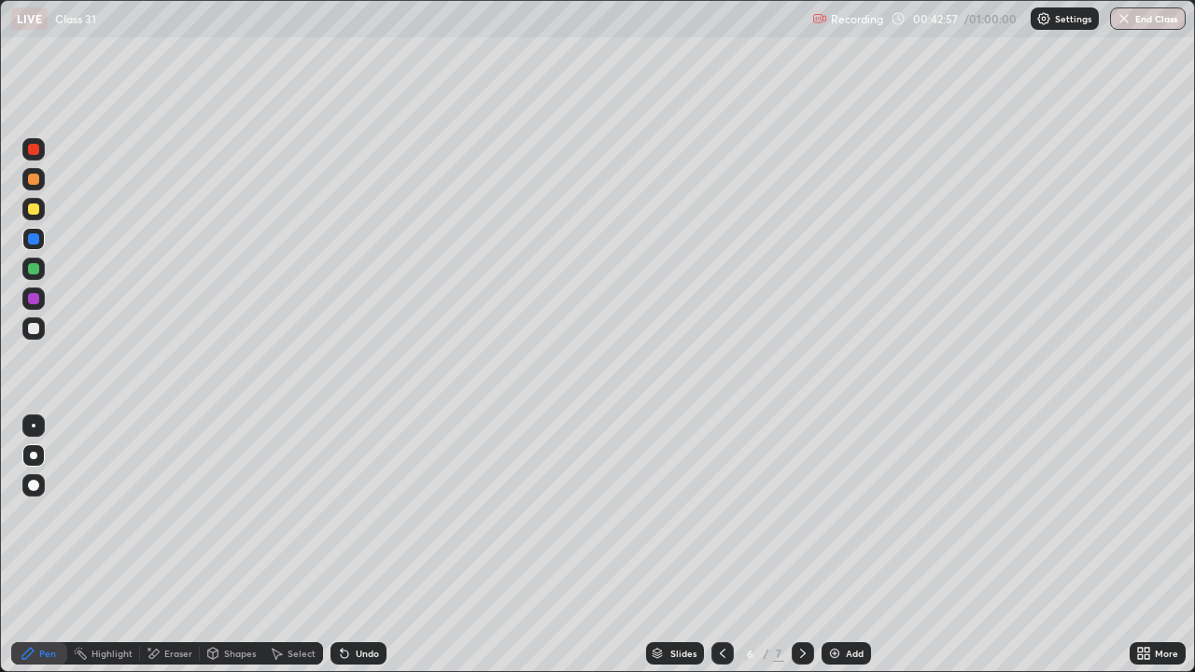
click at [801, 545] on icon at bounding box center [802, 653] width 15 height 15
click at [726, 545] on div at bounding box center [722, 653] width 22 height 22
click at [801, 545] on icon at bounding box center [802, 653] width 15 height 15
click at [721, 545] on icon at bounding box center [722, 653] width 15 height 15
click at [709, 545] on div "Slides 6 / 7 Add" at bounding box center [758, 653] width 743 height 37
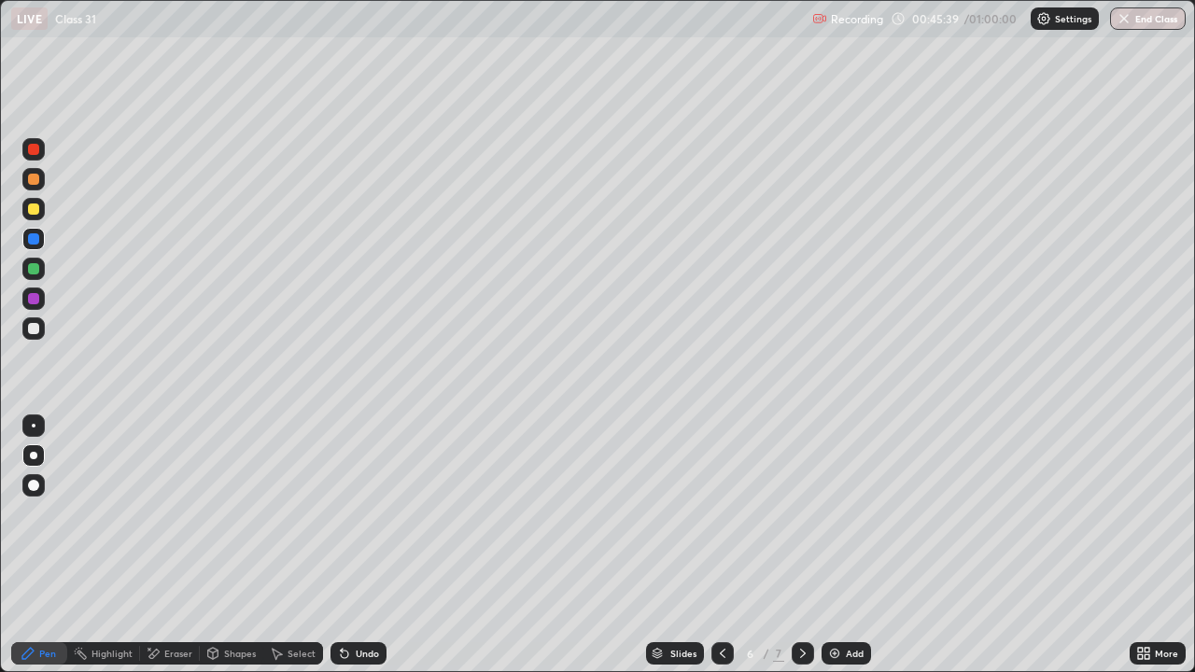
click at [712, 545] on div at bounding box center [722, 653] width 22 height 37
click at [801, 545] on icon at bounding box center [802, 653] width 15 height 15
click at [722, 545] on icon at bounding box center [722, 653] width 15 height 15
click at [801, 545] on icon at bounding box center [802, 653] width 15 height 15
click at [173, 545] on div "Eraser" at bounding box center [178, 653] width 28 height 9
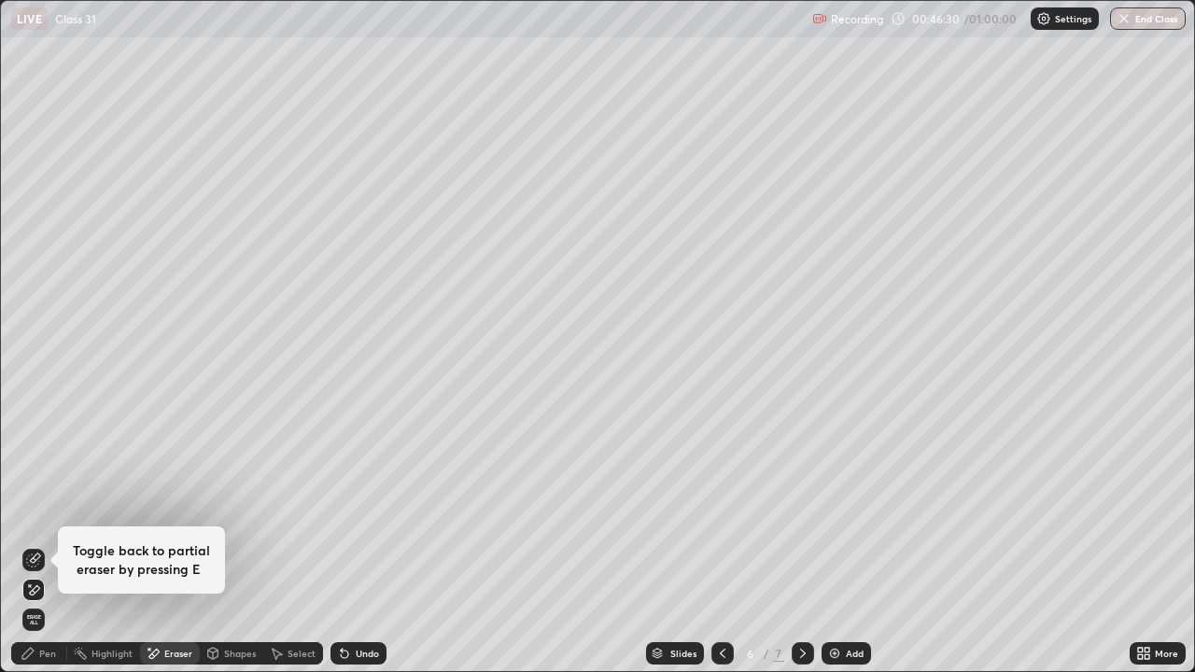
click at [48, 545] on div "Pen" at bounding box center [47, 653] width 17 height 9
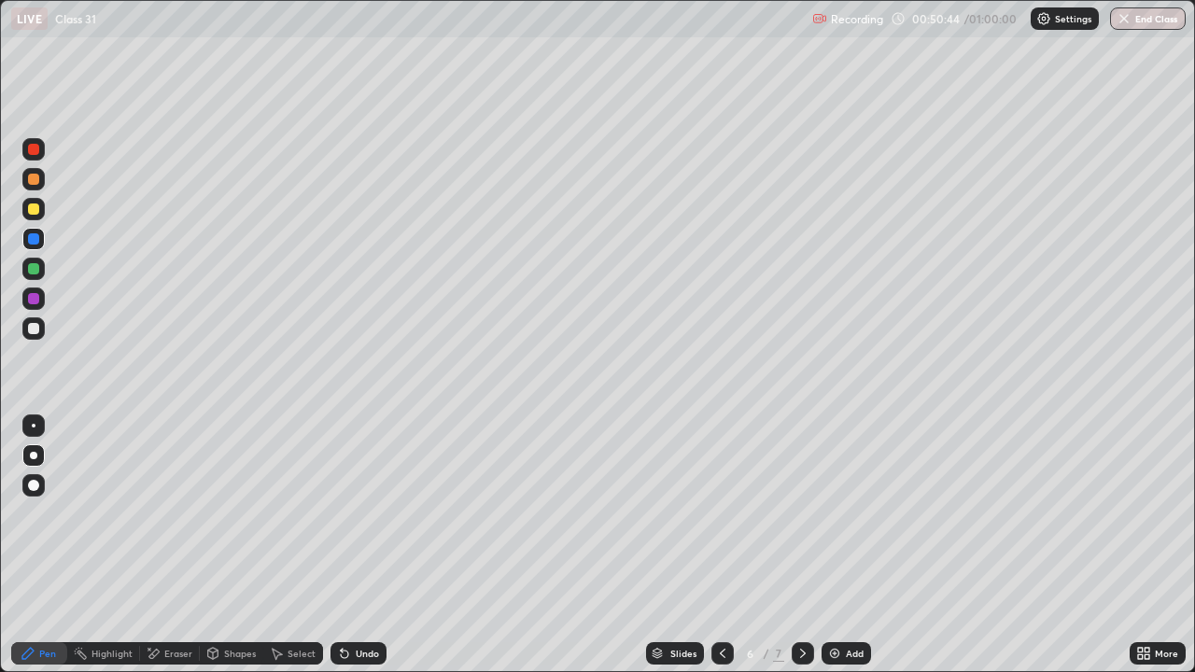
click at [1125, 23] on img "button" at bounding box center [1124, 18] width 15 height 15
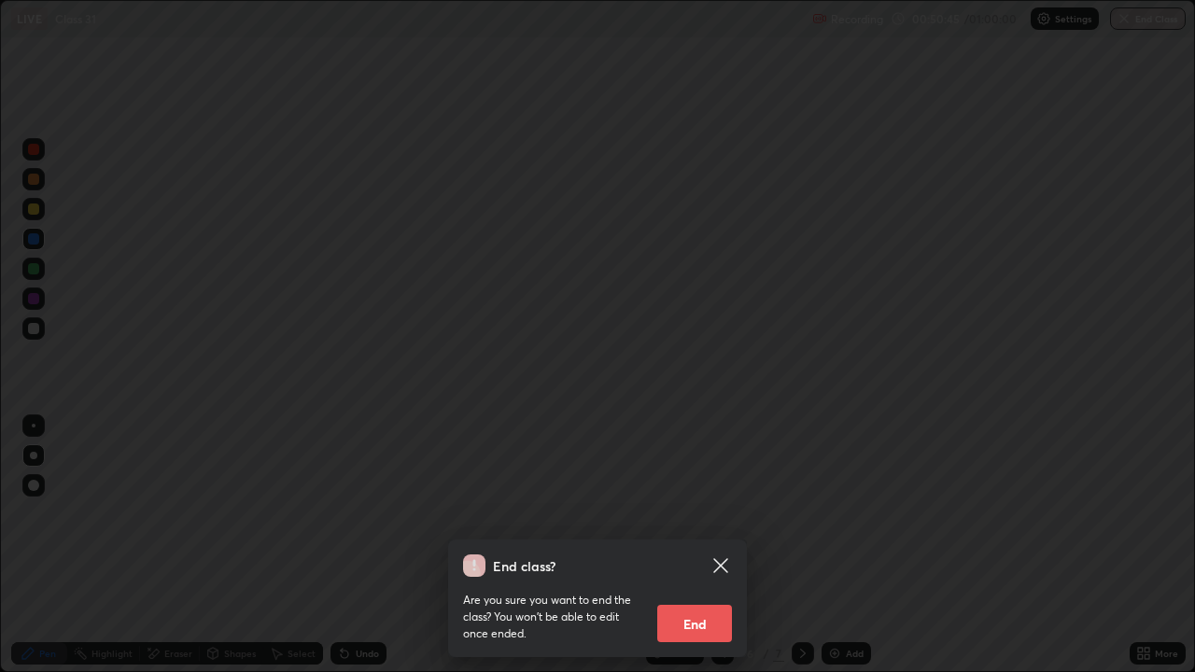
click at [708, 545] on button "End" at bounding box center [694, 623] width 75 height 37
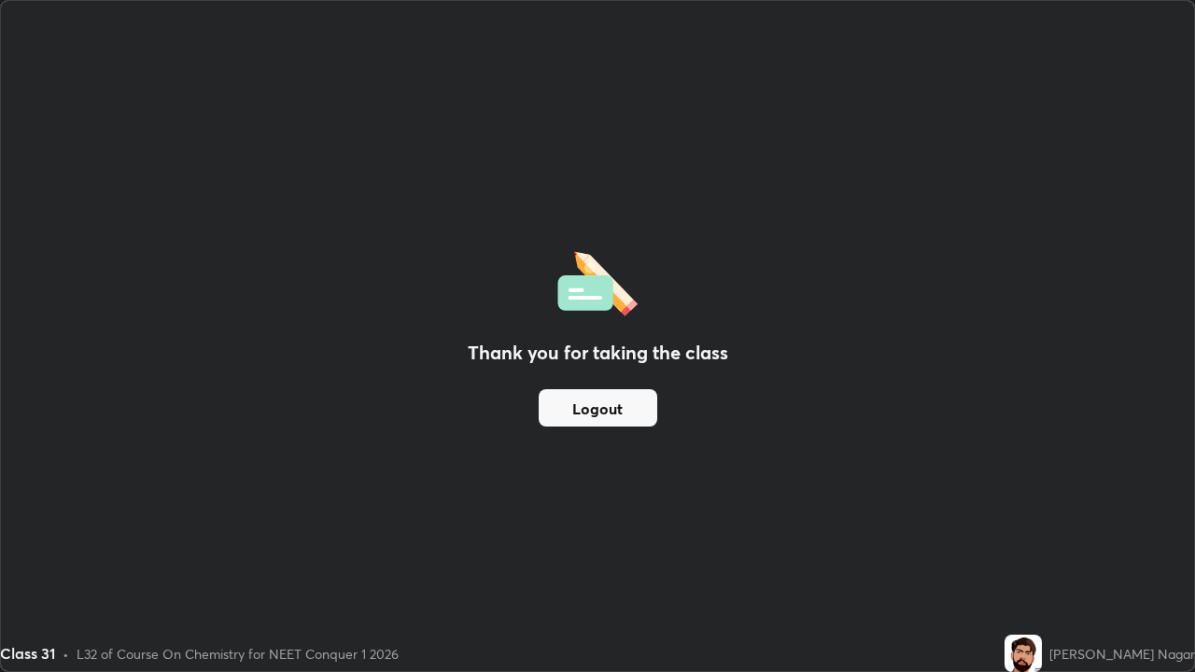
click at [592, 408] on button "Logout" at bounding box center [598, 407] width 119 height 37
click at [587, 411] on button "Logout" at bounding box center [598, 407] width 119 height 37
click at [590, 408] on button "Logout" at bounding box center [598, 407] width 119 height 37
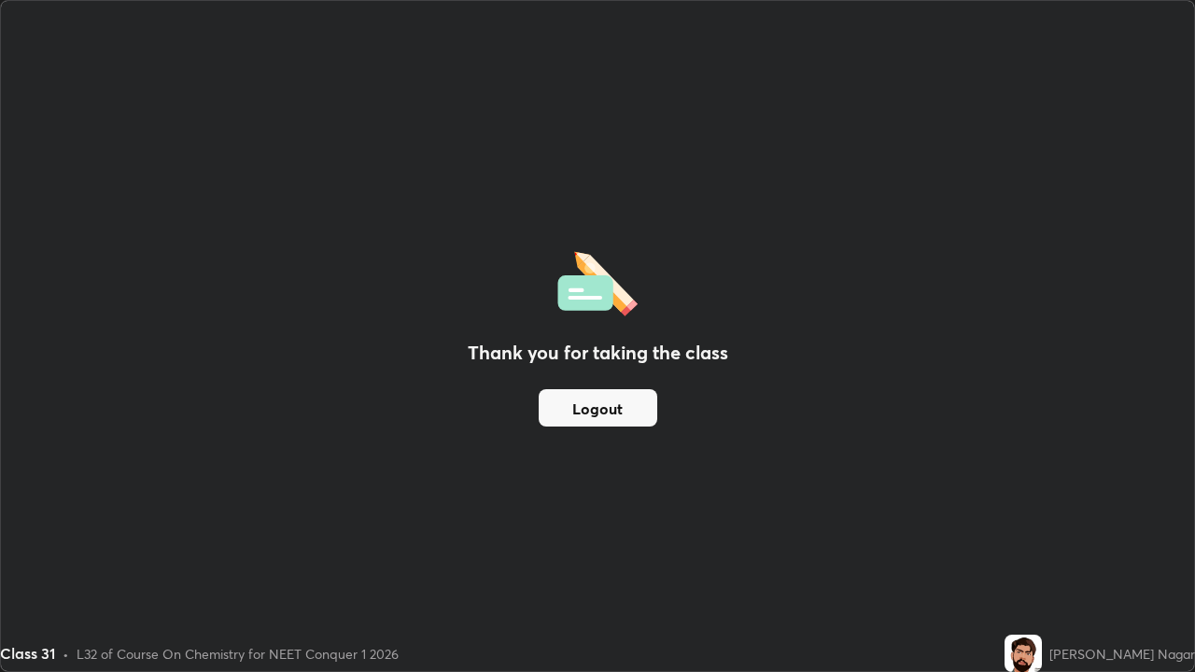
click at [33, 545] on div "Class 31" at bounding box center [27, 653] width 55 height 22
click at [614, 409] on button "Logout" at bounding box center [598, 407] width 119 height 37
click at [615, 411] on button "Logout" at bounding box center [598, 407] width 119 height 37
click at [620, 416] on button "Logout" at bounding box center [598, 407] width 119 height 37
click at [574, 412] on button "Logout" at bounding box center [598, 407] width 119 height 37
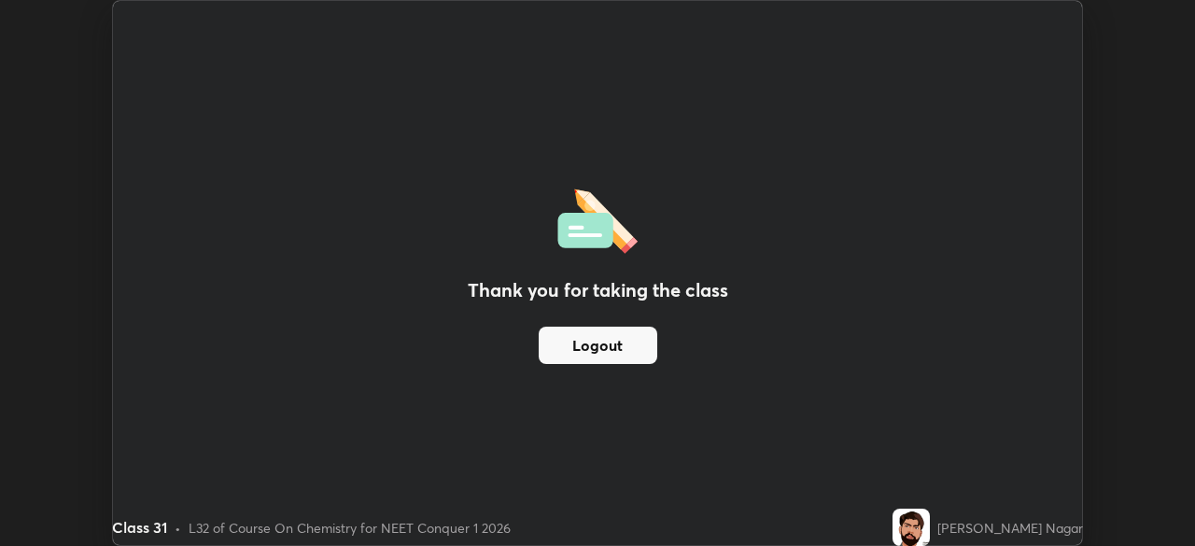
scroll to position [92817, 92168]
